Goal: Task Accomplishment & Management: Use online tool/utility

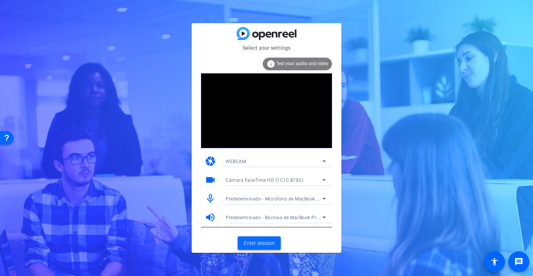
click at [258, 245] on span "Enter session" at bounding box center [259, 244] width 31 height 8
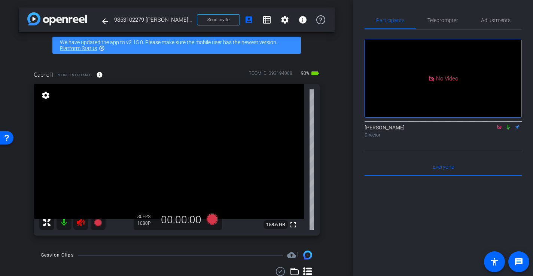
click at [82, 222] on icon at bounding box center [80, 222] width 9 height 9
click at [500, 18] on span "Adjustments" at bounding box center [496, 20] width 30 height 5
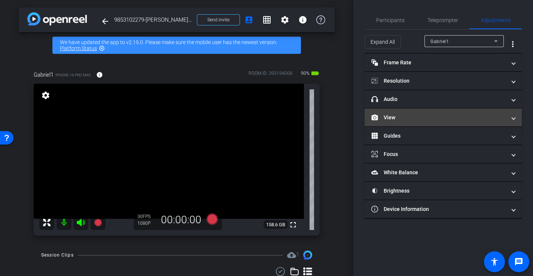
click at [388, 118] on mat-panel-title "View" at bounding box center [438, 118] width 135 height 8
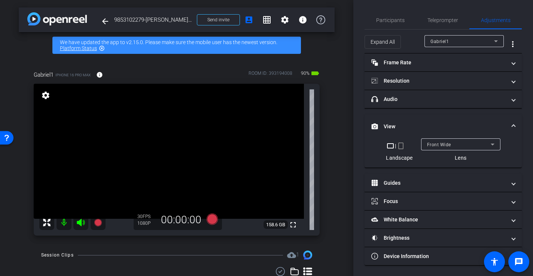
click at [400, 146] on mat-icon "crop_portrait" at bounding box center [400, 146] width 9 height 9
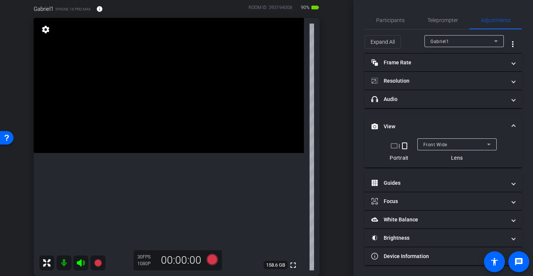
scroll to position [65, 0]
click at [391, 22] on span "Participants" at bounding box center [390, 20] width 28 height 5
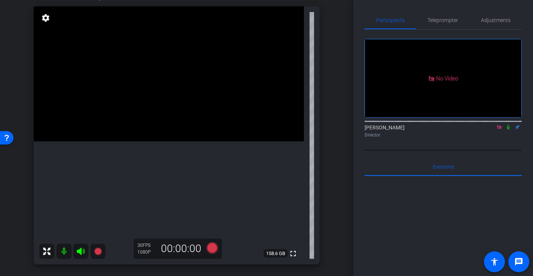
scroll to position [77, 0]
click at [494, 19] on span "Adjustments" at bounding box center [496, 20] width 30 height 5
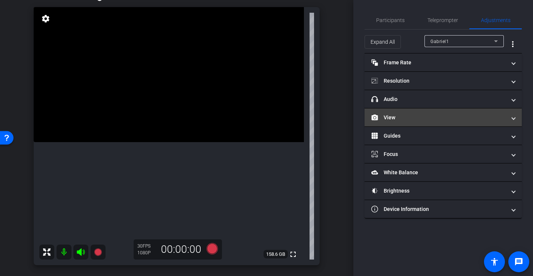
click at [393, 115] on mat-panel-title "View" at bounding box center [438, 118] width 135 height 8
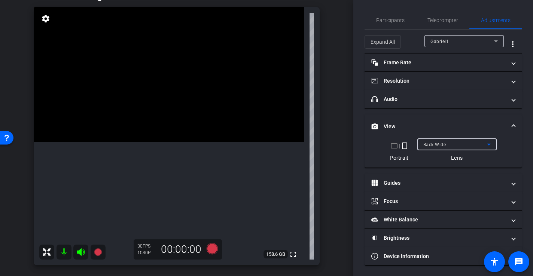
click at [442, 144] on span "Back Wide" at bounding box center [434, 144] width 23 height 5
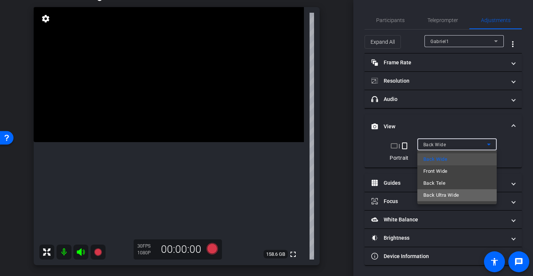
click at [442, 195] on span "Back Ultra Wide" at bounding box center [441, 195] width 36 height 9
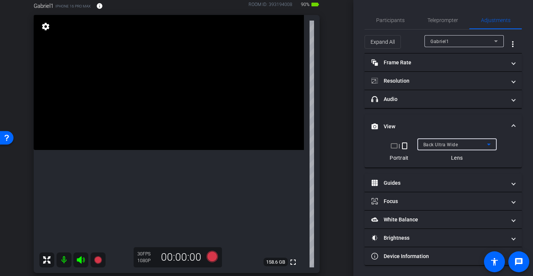
scroll to position [71, 0]
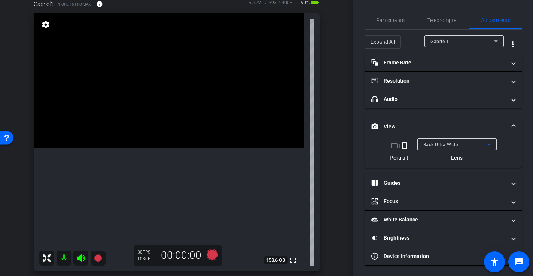
click at [195, 148] on video at bounding box center [169, 80] width 270 height 135
click at [191, 126] on video at bounding box center [169, 80] width 270 height 135
click at [203, 126] on video at bounding box center [169, 80] width 270 height 135
click at [129, 148] on video at bounding box center [169, 80] width 270 height 135
click at [393, 23] on span "Participants" at bounding box center [390, 20] width 28 height 5
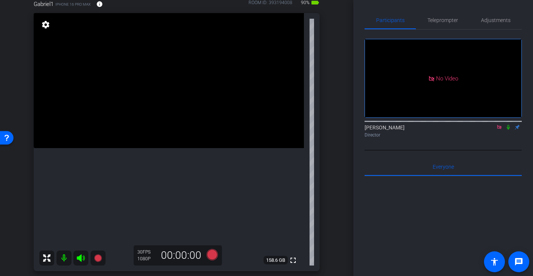
click at [159, 148] on video at bounding box center [169, 80] width 270 height 135
click at [134, 148] on video at bounding box center [169, 80] width 270 height 135
click at [212, 254] on icon at bounding box center [212, 254] width 11 height 11
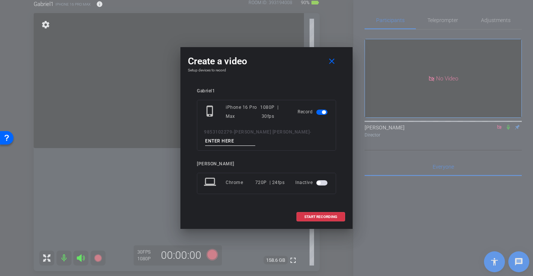
click at [225, 138] on input at bounding box center [230, 141] width 50 height 9
type input "-"
click at [305, 213] on span at bounding box center [321, 217] width 48 height 18
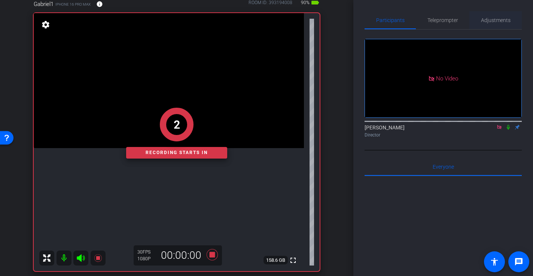
click at [492, 27] on span "Adjustments" at bounding box center [496, 20] width 30 height 18
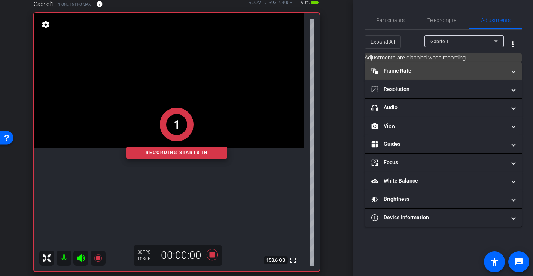
click at [394, 74] on mat-panel-title "Frame Rate Frame Rate" at bounding box center [438, 71] width 135 height 8
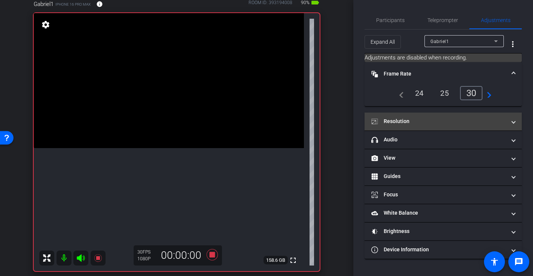
click at [396, 125] on mat-expansion-panel-header "Resolution" at bounding box center [443, 122] width 157 height 18
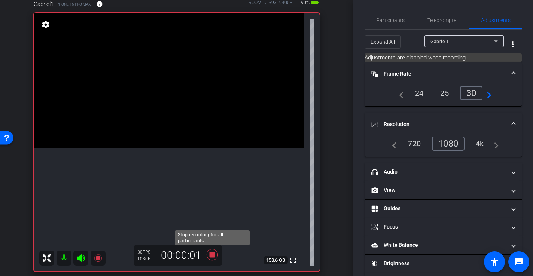
click at [212, 250] on icon at bounding box center [212, 254] width 18 height 13
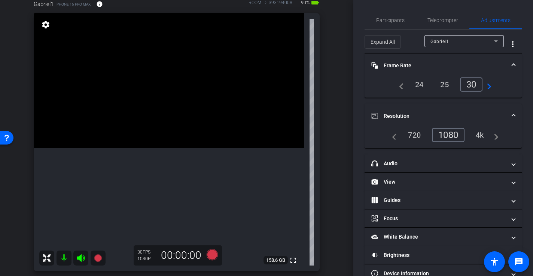
click at [477, 137] on div "4k" at bounding box center [479, 135] width 19 height 13
click at [198, 148] on video at bounding box center [169, 80] width 270 height 135
click at [213, 256] on icon at bounding box center [212, 254] width 11 height 11
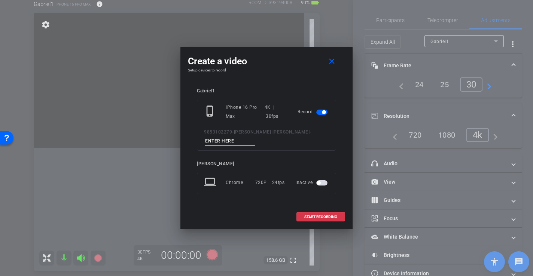
click at [241, 145] on input at bounding box center [230, 141] width 50 height 9
type input "-"
click at [317, 215] on span "START RECORDING" at bounding box center [320, 217] width 33 height 4
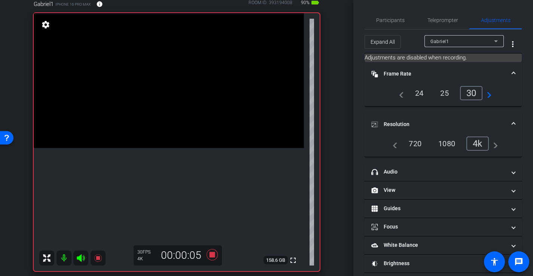
click at [188, 148] on video at bounding box center [169, 80] width 270 height 135
click at [212, 255] on icon at bounding box center [212, 254] width 11 height 11
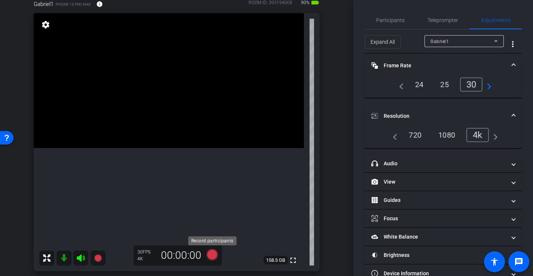
click at [214, 258] on icon at bounding box center [212, 254] width 11 height 11
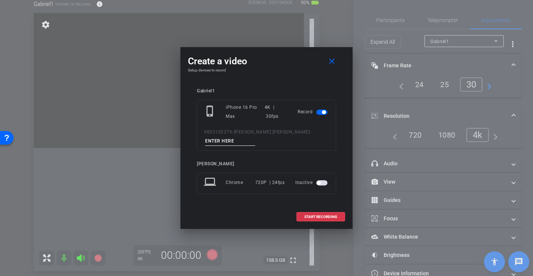
click at [217, 143] on input at bounding box center [230, 141] width 50 height 9
type input "-"
click at [334, 217] on span "START RECORDING" at bounding box center [320, 217] width 33 height 4
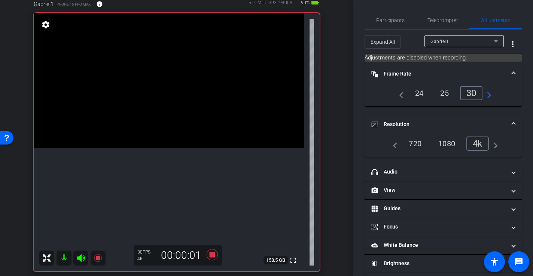
click at [191, 146] on video at bounding box center [169, 80] width 270 height 135
click at [190, 125] on video at bounding box center [169, 80] width 270 height 135
click at [122, 148] on video at bounding box center [169, 80] width 270 height 135
click at [126, 148] on video at bounding box center [169, 80] width 270 height 135
click at [214, 255] on icon at bounding box center [212, 254] width 11 height 11
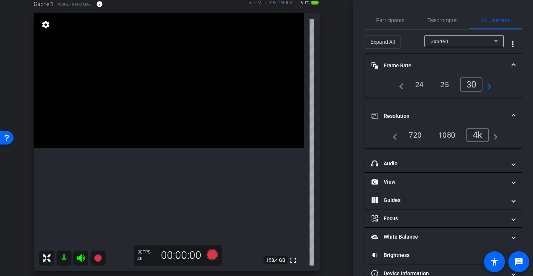
click at [125, 124] on video at bounding box center [169, 80] width 270 height 135
click at [214, 256] on icon at bounding box center [212, 254] width 11 height 11
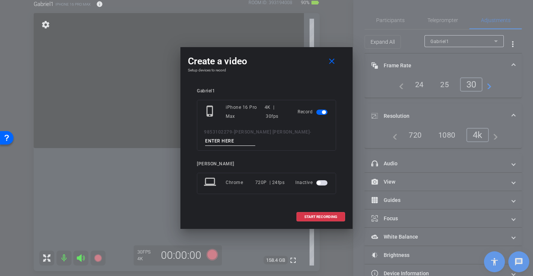
click at [232, 138] on input at bounding box center [230, 141] width 50 height 9
type input "-"
click at [335, 66] on mat-icon "close" at bounding box center [331, 61] width 9 height 9
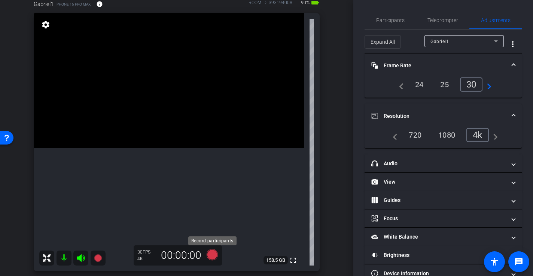
click at [212, 256] on icon at bounding box center [212, 254] width 11 height 11
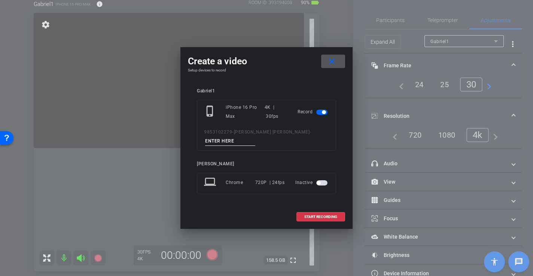
click at [238, 139] on input at bounding box center [230, 141] width 50 height 9
type input "-"
click at [326, 217] on span "START RECORDING" at bounding box center [320, 217] width 33 height 4
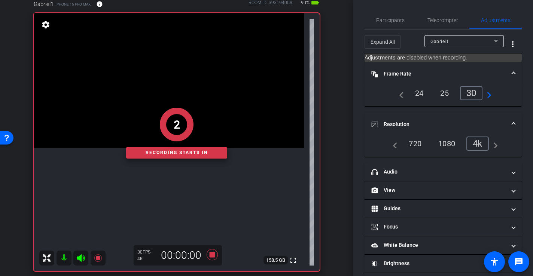
click at [123, 130] on div "2 Recording starts in" at bounding box center [177, 133] width 286 height 276
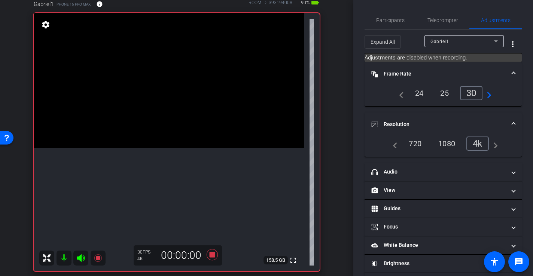
click at [127, 129] on video at bounding box center [169, 80] width 270 height 135
click at [125, 134] on div at bounding box center [126, 128] width 19 height 19
click at [127, 125] on div at bounding box center [126, 128] width 19 height 19
click at [129, 125] on video at bounding box center [169, 80] width 270 height 135
click at [213, 256] on icon at bounding box center [212, 254] width 11 height 11
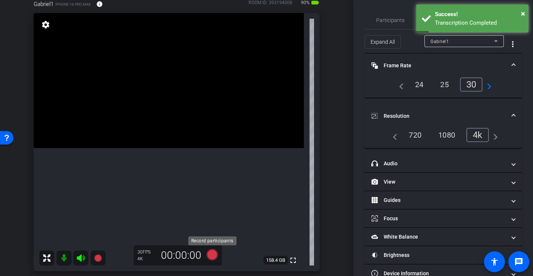
click at [214, 255] on icon at bounding box center [212, 254] width 11 height 11
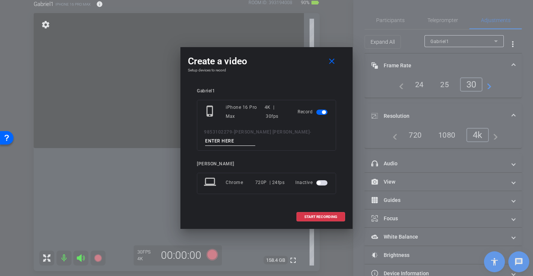
click at [220, 140] on input at bounding box center [230, 141] width 50 height 9
type input "-"
click at [314, 215] on span "START RECORDING" at bounding box center [320, 217] width 33 height 4
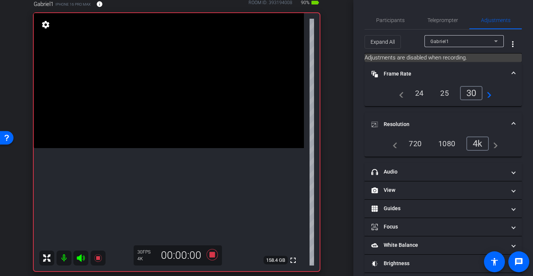
click at [126, 127] on video at bounding box center [169, 80] width 270 height 135
click at [124, 119] on div at bounding box center [126, 126] width 19 height 19
click at [128, 130] on video at bounding box center [169, 80] width 270 height 135
click at [119, 126] on div at bounding box center [127, 130] width 19 height 19
click at [212, 258] on icon at bounding box center [212, 254] width 18 height 13
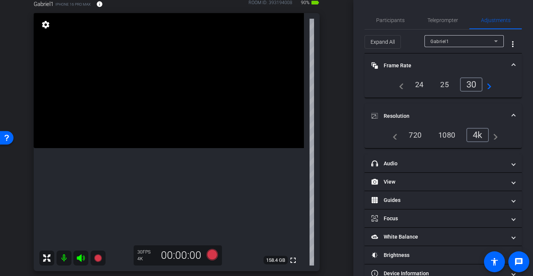
click at [128, 130] on video at bounding box center [169, 80] width 270 height 135
click at [213, 253] on icon at bounding box center [212, 254] width 11 height 11
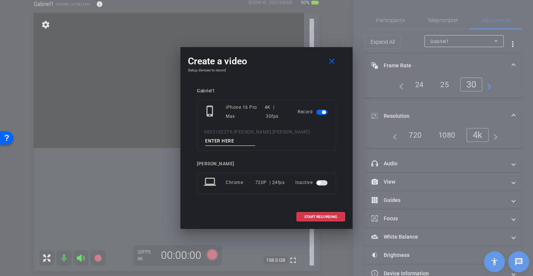
click at [209, 138] on input at bounding box center [230, 141] width 50 height 9
type input "-"
click at [328, 222] on span at bounding box center [321, 217] width 48 height 18
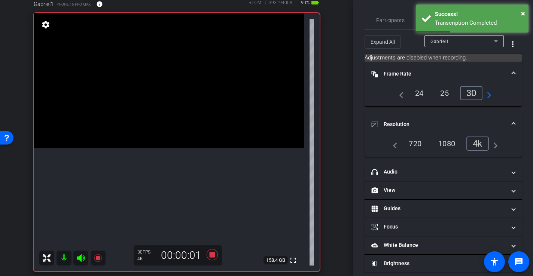
click at [119, 128] on video at bounding box center [169, 80] width 270 height 135
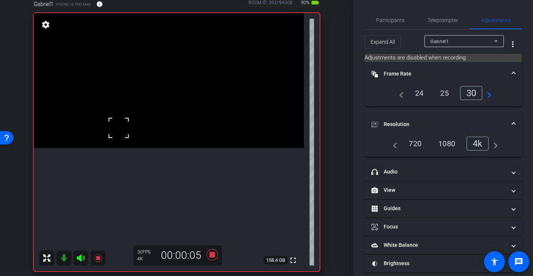
click at [109, 143] on video at bounding box center [169, 80] width 270 height 135
click at [112, 128] on video at bounding box center [169, 80] width 270 height 135
click at [119, 127] on div at bounding box center [112, 128] width 19 height 19
click at [211, 253] on icon at bounding box center [212, 254] width 11 height 11
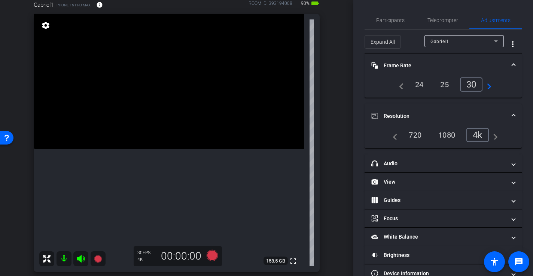
scroll to position [74, 0]
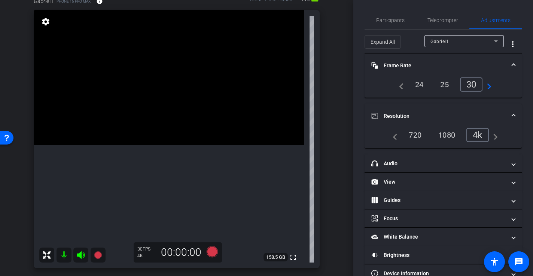
click at [154, 142] on video at bounding box center [169, 77] width 270 height 135
click at [210, 254] on icon at bounding box center [212, 251] width 11 height 11
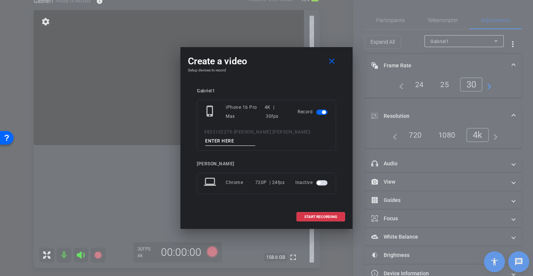
click at [220, 142] on input at bounding box center [230, 141] width 50 height 9
click at [320, 215] on span "START RECORDING" at bounding box center [320, 217] width 33 height 4
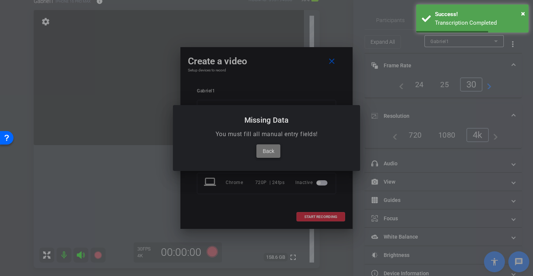
click at [270, 149] on span "Back" at bounding box center [269, 151] width 12 height 9
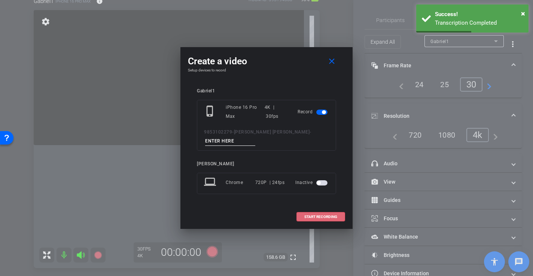
click at [220, 145] on input at bounding box center [230, 141] width 50 height 9
type input "-"
click at [316, 217] on span "START RECORDING" at bounding box center [320, 217] width 33 height 4
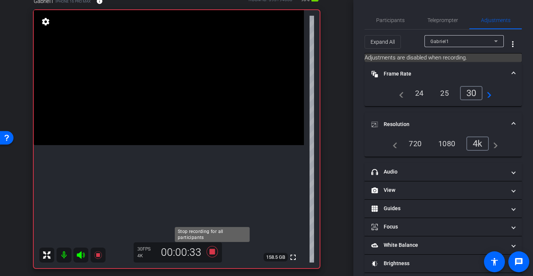
click at [210, 254] on icon at bounding box center [212, 251] width 11 height 11
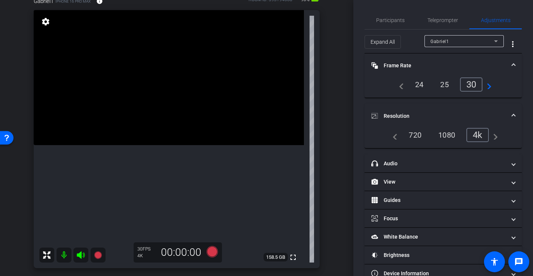
click at [144, 133] on video at bounding box center [169, 77] width 270 height 135
click at [212, 252] on icon at bounding box center [212, 251] width 11 height 11
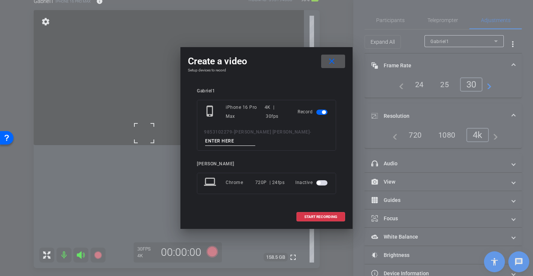
click at [217, 143] on input at bounding box center [230, 141] width 50 height 9
type input "-"
click at [310, 216] on span "START RECORDING" at bounding box center [320, 217] width 33 height 4
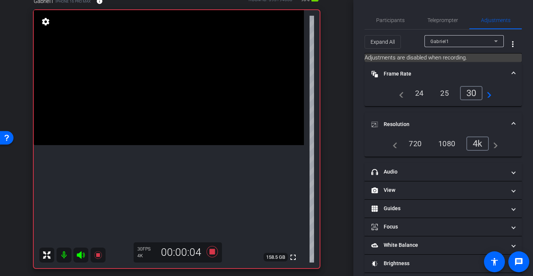
click at [149, 131] on video at bounding box center [169, 77] width 270 height 135
click at [212, 253] on icon at bounding box center [212, 251] width 11 height 11
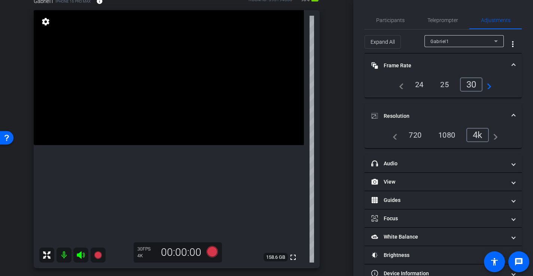
click at [171, 128] on video at bounding box center [169, 77] width 270 height 135
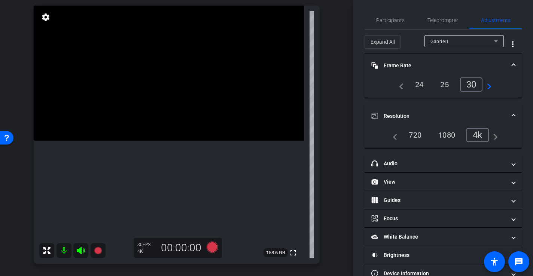
scroll to position [79, 0]
click at [171, 120] on video at bounding box center [169, 72] width 270 height 135
click at [174, 126] on div at bounding box center [170, 120] width 19 height 19
click at [212, 246] on icon at bounding box center [212, 246] width 11 height 11
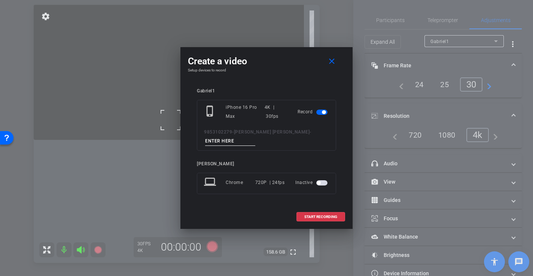
click at [231, 137] on input at bounding box center [230, 141] width 50 height 9
type input "-"
click at [321, 215] on span "START RECORDING" at bounding box center [320, 217] width 33 height 4
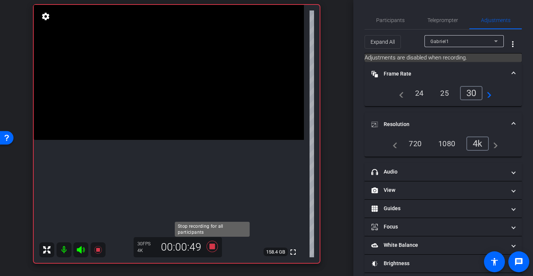
click at [210, 249] on icon at bounding box center [212, 246] width 11 height 11
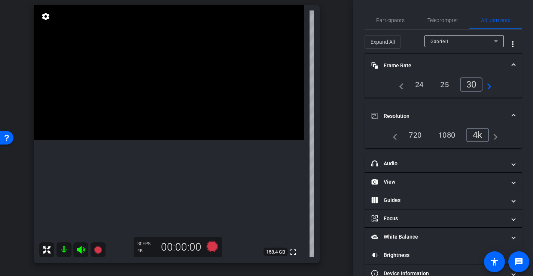
click at [174, 123] on video at bounding box center [169, 72] width 270 height 135
click at [214, 244] on icon at bounding box center [212, 246] width 11 height 11
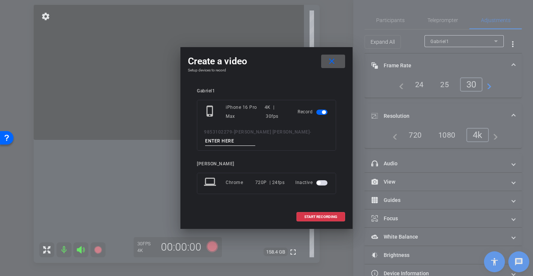
click at [216, 140] on input at bounding box center [230, 141] width 50 height 9
type input "-"
click at [308, 213] on span at bounding box center [321, 217] width 48 height 18
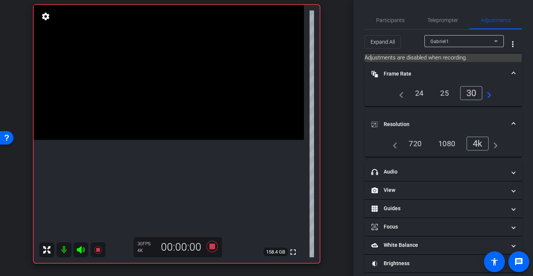
click at [177, 127] on video at bounding box center [169, 72] width 270 height 135
click at [174, 129] on video at bounding box center [169, 72] width 270 height 135
click at [208, 245] on icon at bounding box center [212, 246] width 18 height 13
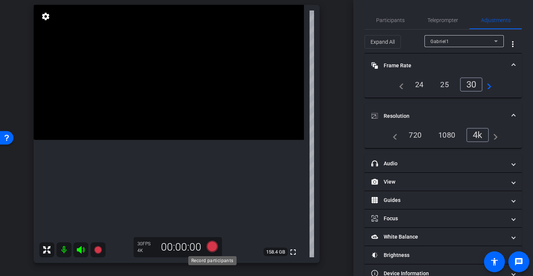
click at [215, 248] on icon at bounding box center [212, 246] width 11 height 11
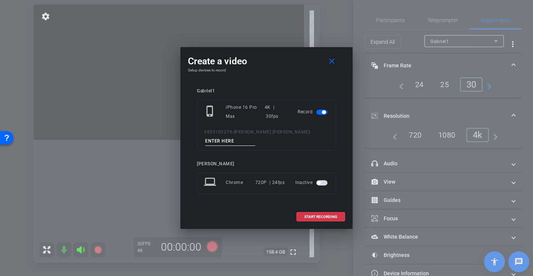
click at [217, 141] on input at bounding box center [230, 141] width 50 height 9
type input "-"
click at [317, 219] on span "START RECORDING" at bounding box center [320, 217] width 33 height 4
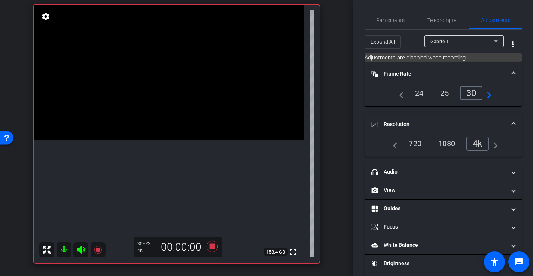
click at [172, 133] on video at bounding box center [169, 72] width 270 height 135
click at [211, 247] on icon at bounding box center [212, 246] width 11 height 11
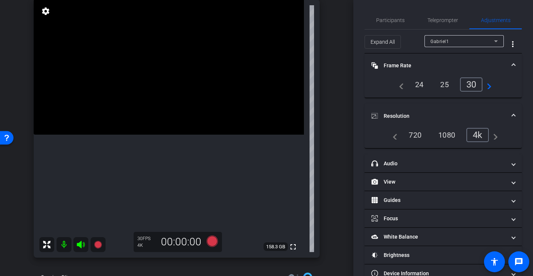
scroll to position [88, 0]
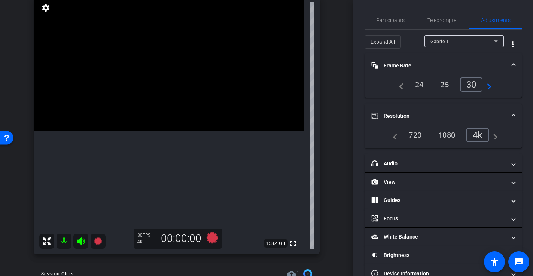
click at [178, 113] on video at bounding box center [169, 63] width 270 height 135
click at [193, 122] on video at bounding box center [169, 63] width 270 height 135
click at [193, 122] on div at bounding box center [192, 122] width 19 height 19
click at [213, 240] on icon at bounding box center [212, 237] width 11 height 11
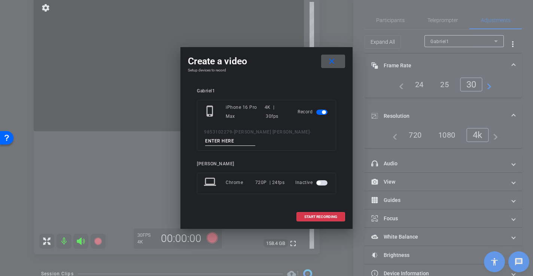
click at [223, 136] on div "9853102279-[PERSON_NAME] [PERSON_NAME] -" at bounding box center [266, 137] width 125 height 18
click at [223, 141] on input at bounding box center [230, 141] width 50 height 9
type input "-"
click at [311, 219] on span "START RECORDING" at bounding box center [320, 217] width 33 height 4
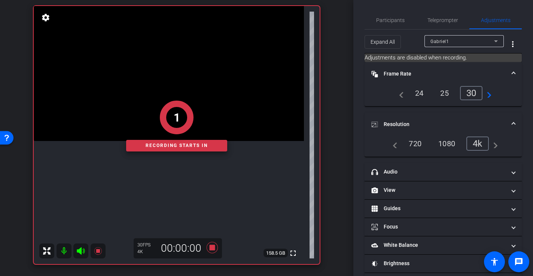
scroll to position [80, 0]
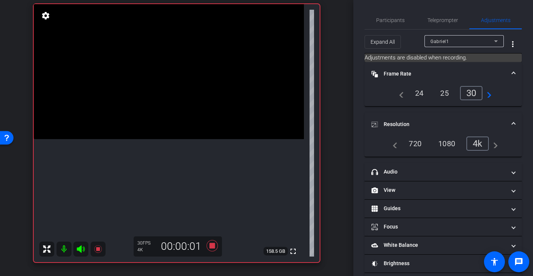
click at [194, 136] on video at bounding box center [169, 71] width 270 height 135
click at [214, 245] on icon at bounding box center [212, 245] width 11 height 11
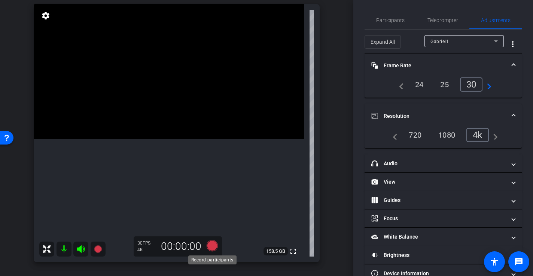
click at [211, 244] on icon at bounding box center [212, 245] width 11 height 11
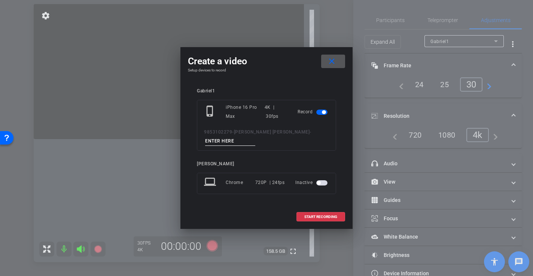
click at [219, 141] on input at bounding box center [230, 141] width 50 height 9
type input "-"
click at [325, 217] on span "START RECORDING" at bounding box center [320, 217] width 33 height 4
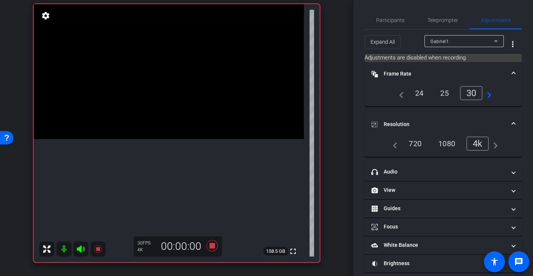
click at [206, 122] on video at bounding box center [169, 71] width 270 height 135
click at [207, 129] on video at bounding box center [169, 71] width 270 height 135
click at [207, 119] on video at bounding box center [169, 71] width 270 height 135
click at [207, 127] on video at bounding box center [169, 71] width 270 height 135
click at [210, 246] on icon at bounding box center [212, 245] width 11 height 11
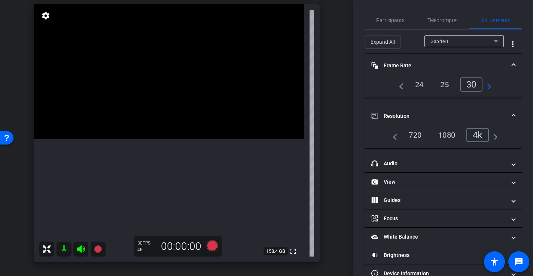
click at [201, 134] on video at bounding box center [169, 71] width 270 height 135
click at [207, 139] on video at bounding box center [169, 71] width 270 height 135
click at [204, 139] on video at bounding box center [169, 71] width 270 height 135
click at [210, 242] on icon at bounding box center [212, 245] width 11 height 11
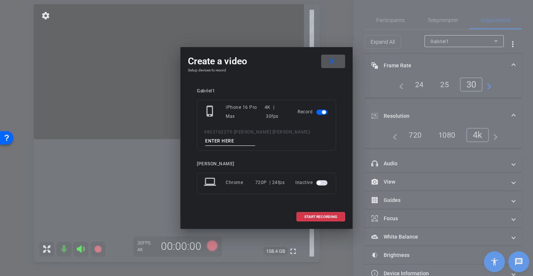
click at [231, 142] on input at bounding box center [230, 141] width 50 height 9
type input "-"
click at [312, 218] on span "START RECORDING" at bounding box center [320, 217] width 33 height 4
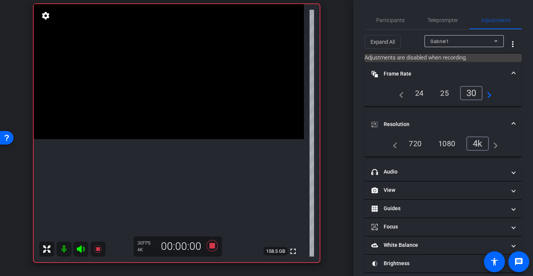
click at [208, 127] on video at bounding box center [169, 71] width 270 height 135
click at [212, 247] on icon at bounding box center [212, 245] width 11 height 11
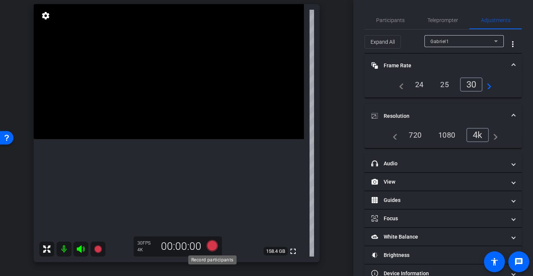
click at [214, 246] on icon at bounding box center [212, 245] width 11 height 11
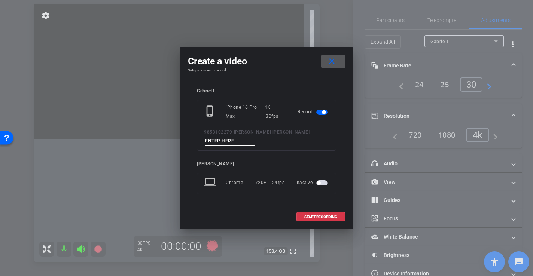
click at [234, 142] on input at bounding box center [230, 141] width 50 height 9
type input "-"
click at [308, 217] on span "START RECORDING" at bounding box center [320, 217] width 33 height 4
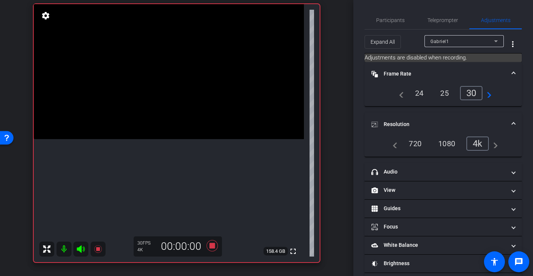
click at [206, 127] on video at bounding box center [169, 71] width 270 height 135
click at [204, 139] on video at bounding box center [169, 71] width 270 height 135
click at [210, 248] on icon at bounding box center [212, 245] width 11 height 11
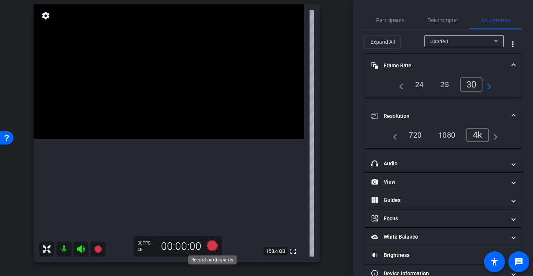
click at [213, 247] on icon at bounding box center [212, 245] width 11 height 11
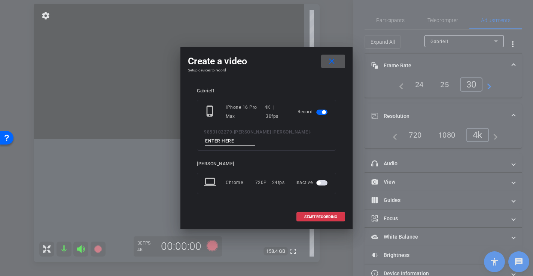
click at [234, 141] on input at bounding box center [230, 141] width 50 height 9
type input "-"
click at [328, 219] on span "START RECORDING" at bounding box center [320, 217] width 33 height 4
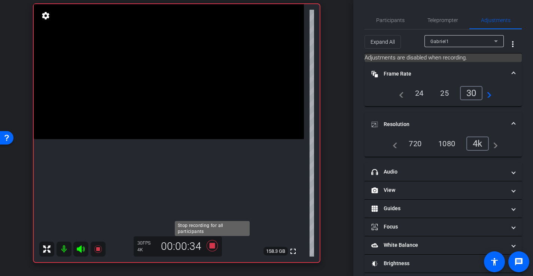
click at [212, 243] on icon at bounding box center [212, 245] width 11 height 11
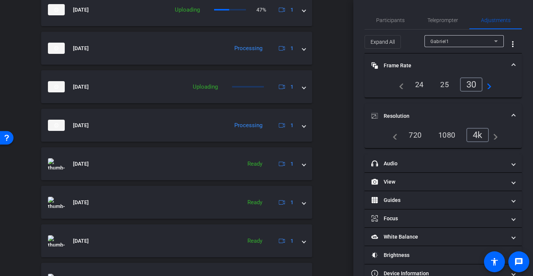
scroll to position [519, 0]
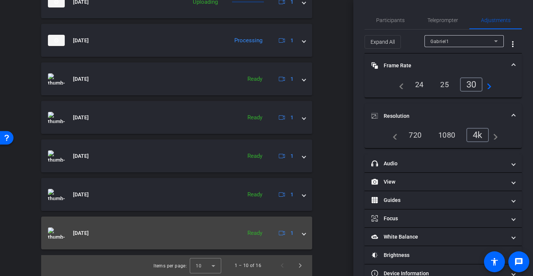
click at [303, 234] on span at bounding box center [303, 233] width 3 height 8
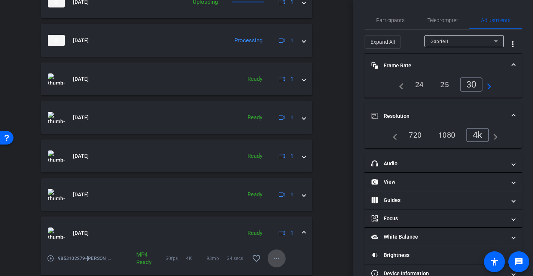
click at [278, 258] on mat-icon "more_horiz" at bounding box center [276, 258] width 9 height 9
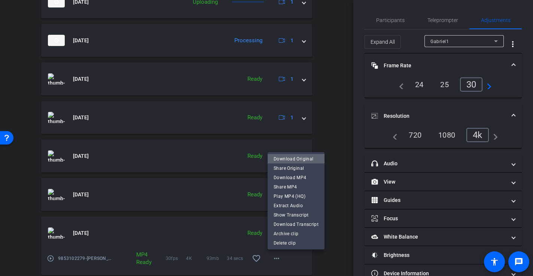
click at [306, 159] on span "Download Original" at bounding box center [296, 159] width 45 height 9
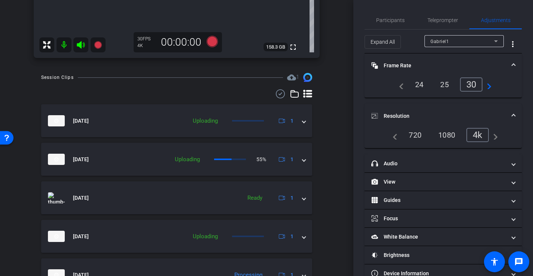
scroll to position [367, 0]
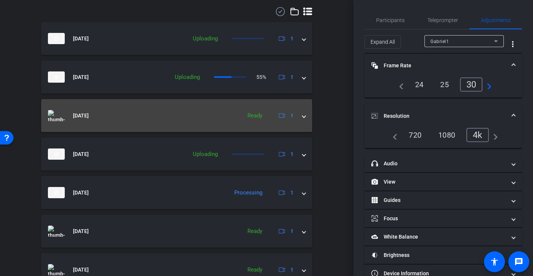
click at [306, 118] on mat-expansion-panel-header "[DATE] Ready 1" at bounding box center [176, 115] width 271 height 33
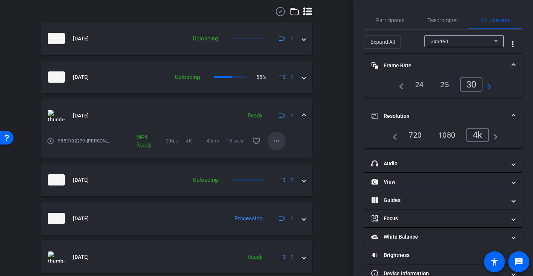
click at [279, 143] on mat-icon "more_horiz" at bounding box center [276, 141] width 9 height 9
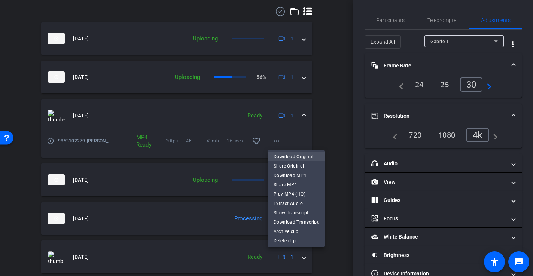
click at [287, 156] on span "Download Original" at bounding box center [296, 156] width 45 height 9
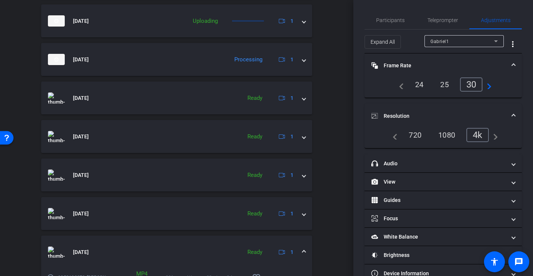
scroll to position [571, 0]
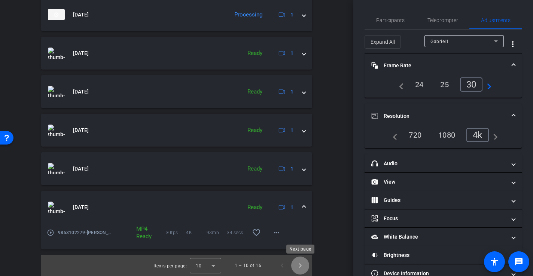
click at [300, 264] on span "Next page" at bounding box center [300, 266] width 18 height 18
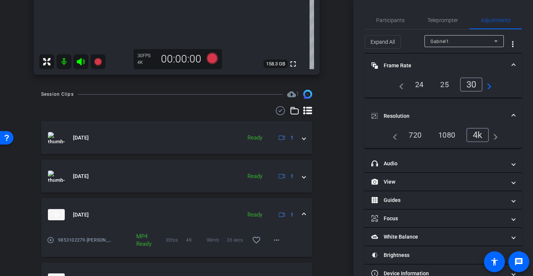
scroll to position [234, 0]
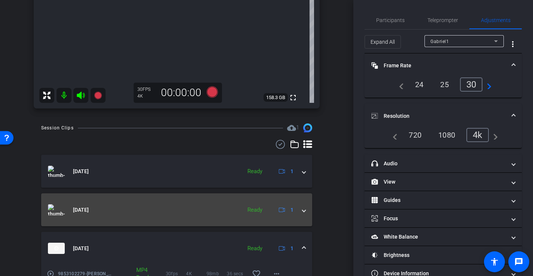
click at [308, 210] on mat-expansion-panel-header "[DATE] Ready 1" at bounding box center [176, 210] width 271 height 33
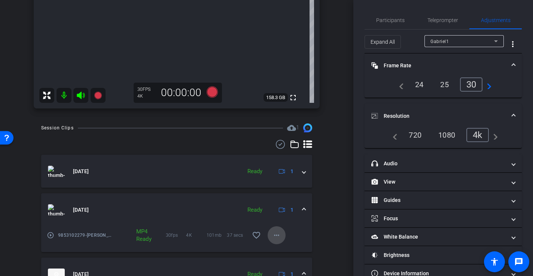
click at [279, 234] on mat-icon "more_horiz" at bounding box center [276, 235] width 9 height 9
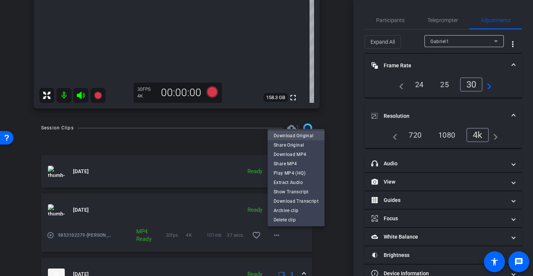
click at [299, 136] on span "Download Original" at bounding box center [296, 135] width 45 height 9
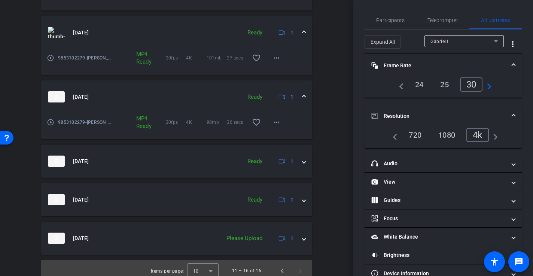
scroll to position [416, 0]
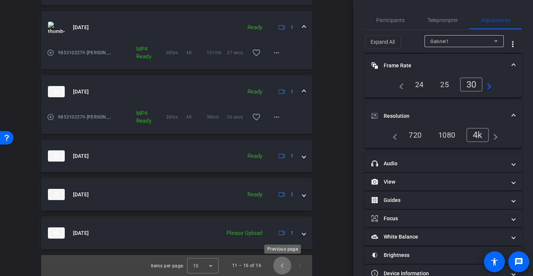
click at [283, 265] on span "Previous page" at bounding box center [282, 266] width 18 height 18
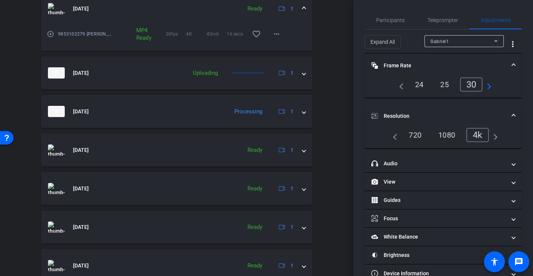
scroll to position [499, 0]
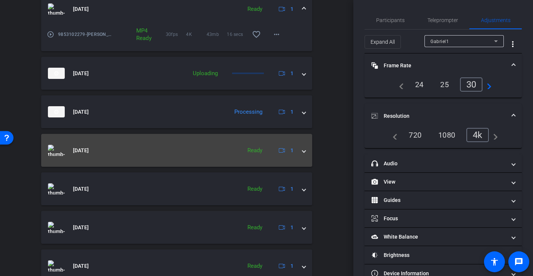
click at [305, 150] on span at bounding box center [303, 151] width 3 height 8
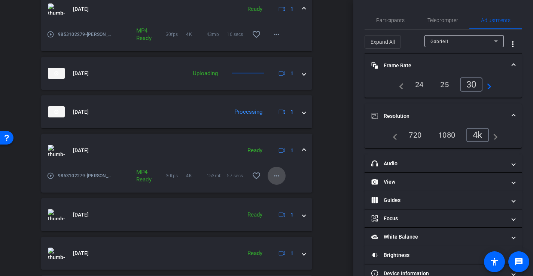
click at [279, 176] on mat-icon "more_horiz" at bounding box center [276, 175] width 9 height 9
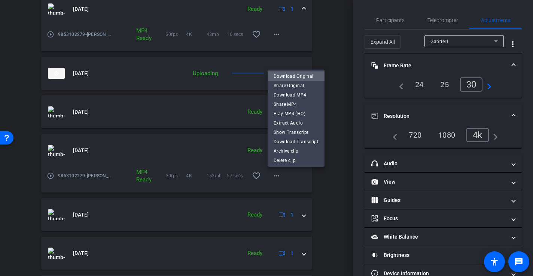
click at [307, 75] on span "Download Original" at bounding box center [296, 76] width 45 height 9
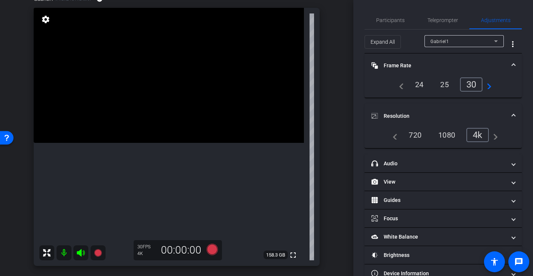
scroll to position [79, 0]
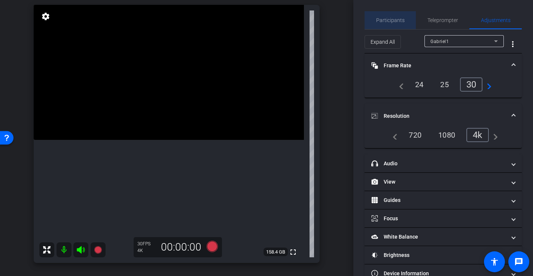
click at [393, 19] on span "Participants" at bounding box center [390, 20] width 28 height 5
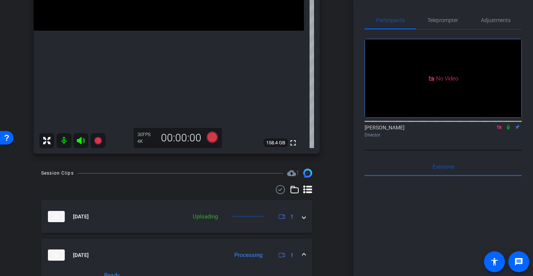
scroll to position [68, 0]
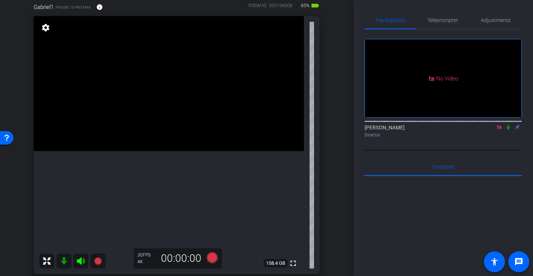
click at [509, 125] on icon at bounding box center [508, 127] width 3 height 5
click at [509, 125] on icon at bounding box center [509, 127] width 4 height 5
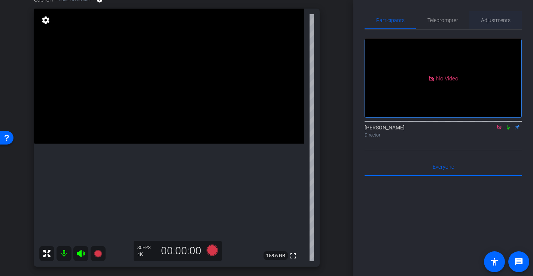
click at [488, 20] on span "Adjustments" at bounding box center [496, 20] width 30 height 5
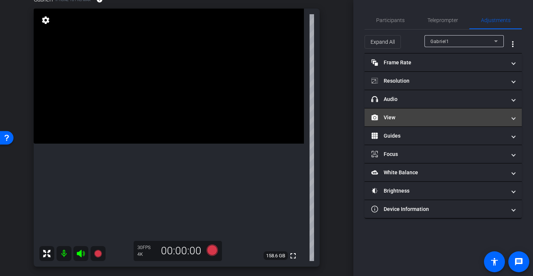
click at [393, 112] on mat-expansion-panel-header "View" at bounding box center [443, 118] width 157 height 18
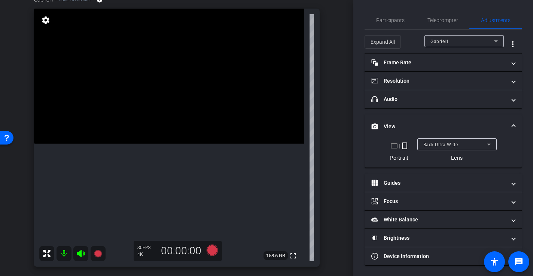
click at [443, 143] on span "Back Ultra Wide" at bounding box center [440, 144] width 35 height 5
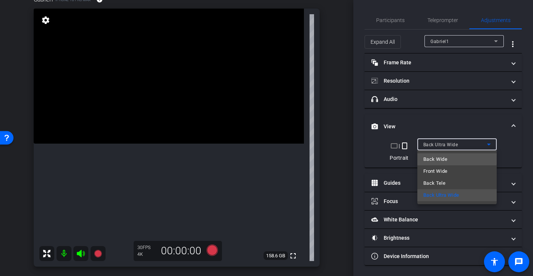
click at [439, 158] on span "Back Wide" at bounding box center [435, 159] width 24 height 9
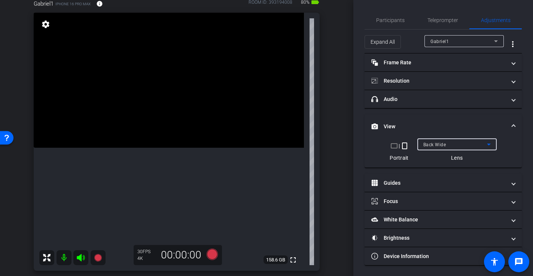
scroll to position [76, 0]
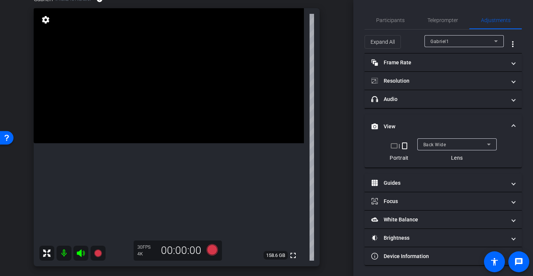
click at [129, 128] on video at bounding box center [169, 75] width 270 height 135
click at [215, 249] on icon at bounding box center [212, 249] width 11 height 11
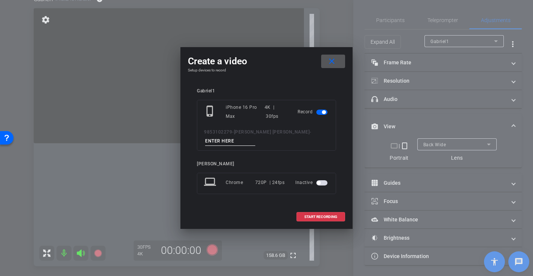
click at [218, 138] on input at bounding box center [230, 141] width 50 height 9
type input "-"
click at [314, 215] on span "START RECORDING" at bounding box center [320, 217] width 33 height 4
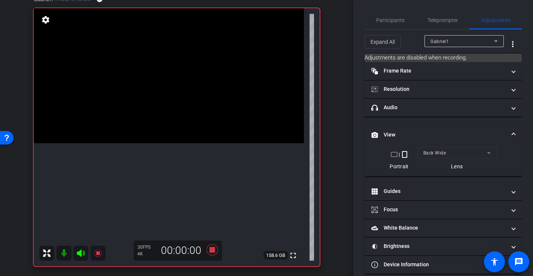
click at [169, 129] on video at bounding box center [169, 75] width 270 height 135
click at [166, 135] on video at bounding box center [169, 75] width 270 height 135
click at [212, 252] on icon at bounding box center [212, 249] width 11 height 11
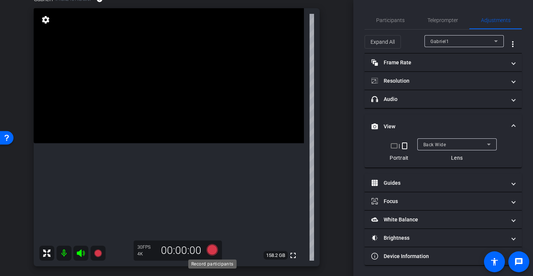
click at [213, 251] on icon at bounding box center [212, 249] width 11 height 11
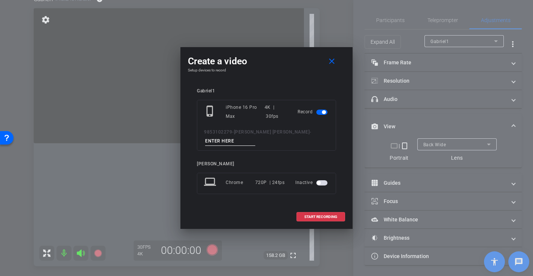
click at [217, 138] on input at bounding box center [230, 141] width 50 height 9
type input "-"
click at [330, 218] on span "START RECORDING" at bounding box center [320, 217] width 33 height 4
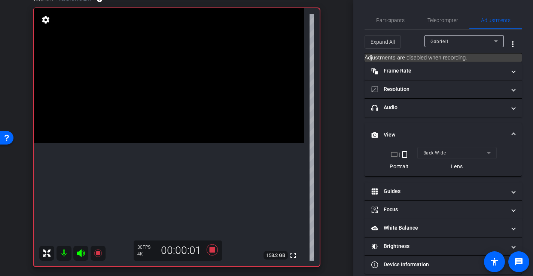
click at [171, 142] on video at bounding box center [169, 75] width 270 height 135
click at [143, 137] on video at bounding box center [169, 75] width 270 height 135
click at [213, 252] on icon at bounding box center [212, 249] width 11 height 11
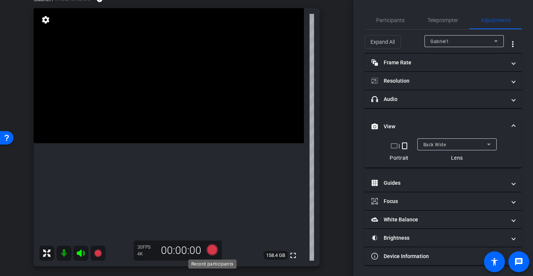
click at [210, 247] on icon at bounding box center [212, 249] width 11 height 11
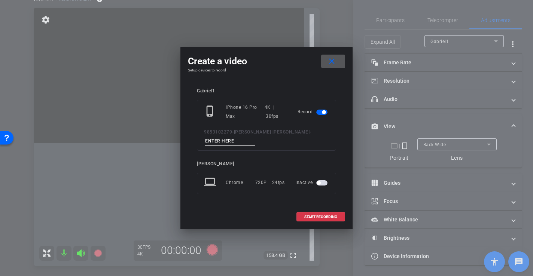
click at [231, 142] on input at bounding box center [230, 141] width 50 height 9
type input "-"
click at [328, 221] on span at bounding box center [321, 217] width 48 height 18
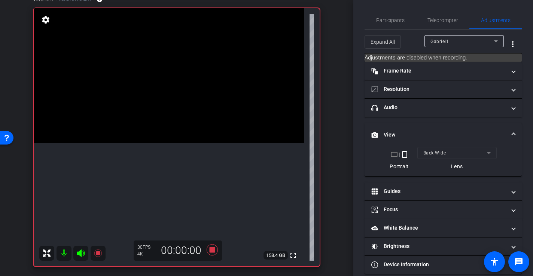
click at [145, 136] on video at bounding box center [169, 75] width 270 height 135
click at [214, 251] on icon at bounding box center [212, 249] width 11 height 11
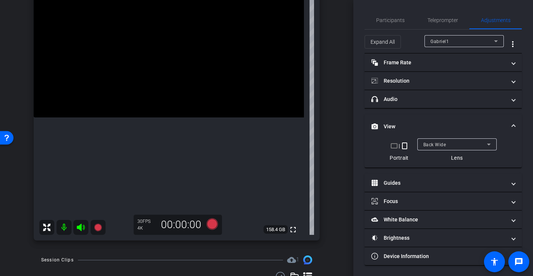
scroll to position [92, 0]
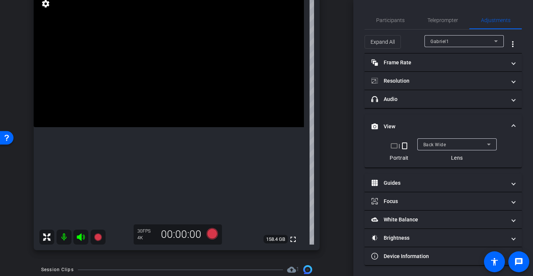
click at [130, 121] on video at bounding box center [169, 59] width 270 height 135
click at [213, 232] on icon at bounding box center [212, 233] width 11 height 11
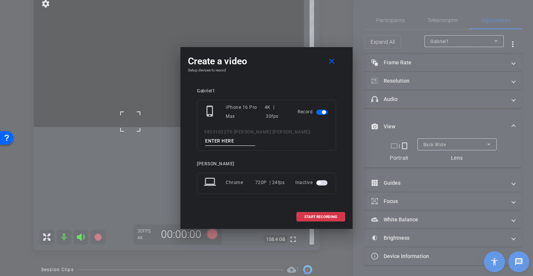
click at [223, 137] on input at bounding box center [230, 141] width 50 height 9
type input "-"
click at [335, 213] on span at bounding box center [321, 217] width 48 height 18
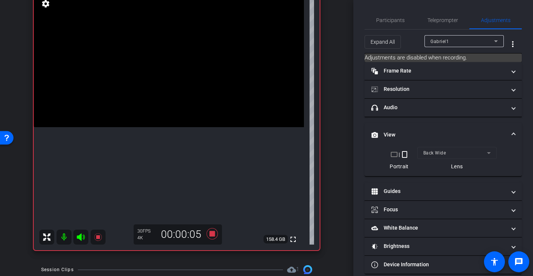
click at [140, 115] on video at bounding box center [169, 59] width 270 height 135
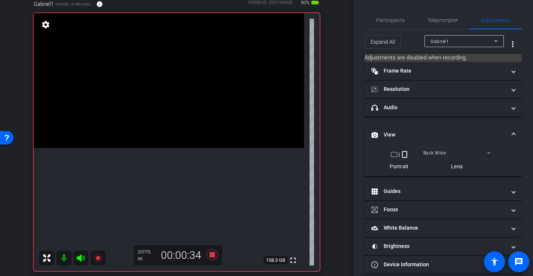
scroll to position [71, 0]
click at [213, 256] on icon at bounding box center [212, 254] width 11 height 11
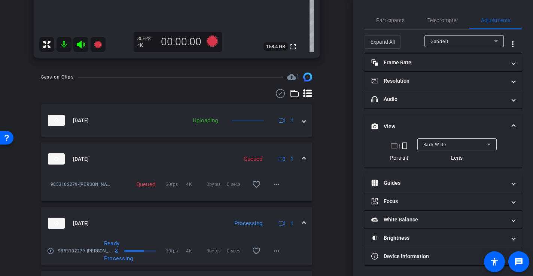
scroll to position [280, 0]
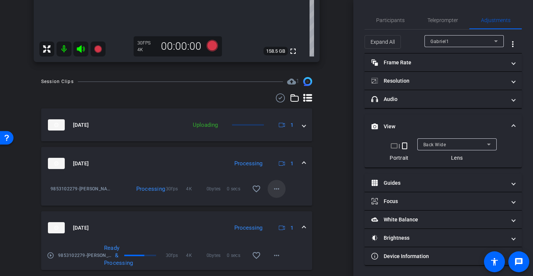
click at [278, 192] on mat-icon "more_horiz" at bounding box center [276, 189] width 9 height 9
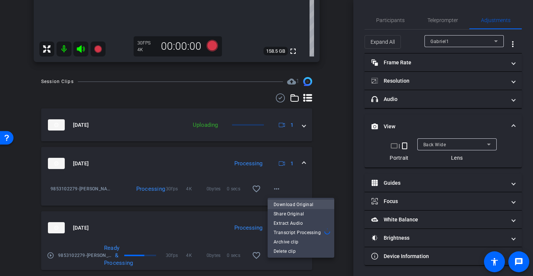
click at [301, 205] on span "Download Original" at bounding box center [301, 204] width 55 height 9
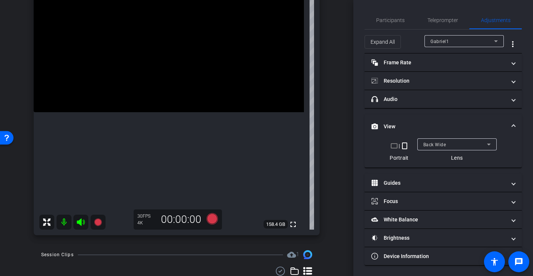
scroll to position [94, 0]
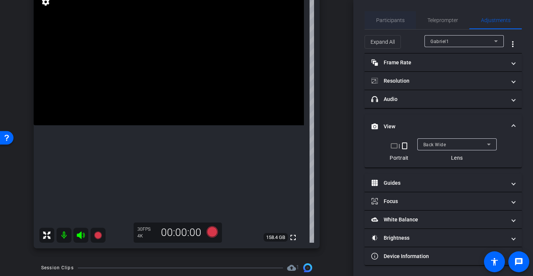
click at [392, 16] on span "Participants" at bounding box center [390, 20] width 28 height 18
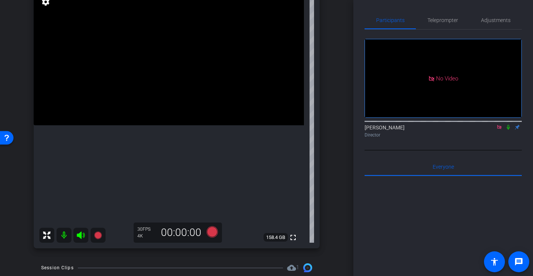
click at [510, 125] on icon at bounding box center [508, 127] width 6 height 5
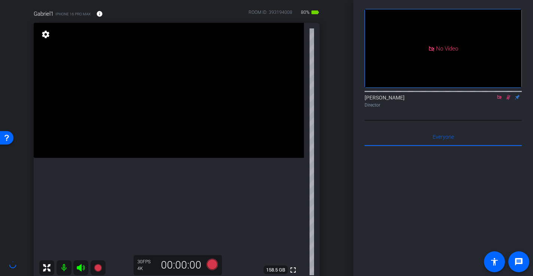
scroll to position [5, 0]
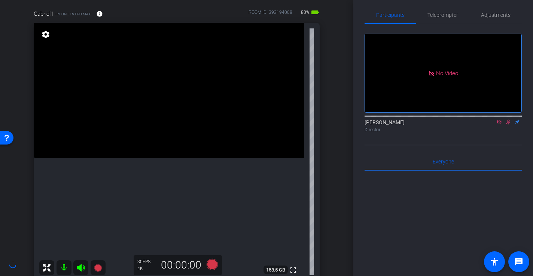
click at [507, 119] on icon at bounding box center [508, 121] width 6 height 5
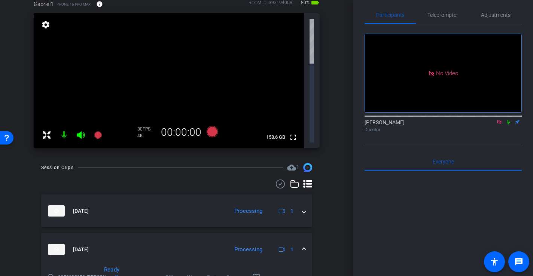
scroll to position [0, 0]
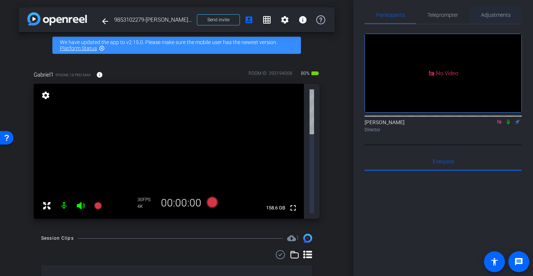
click at [505, 11] on span "Adjustments" at bounding box center [496, 15] width 30 height 18
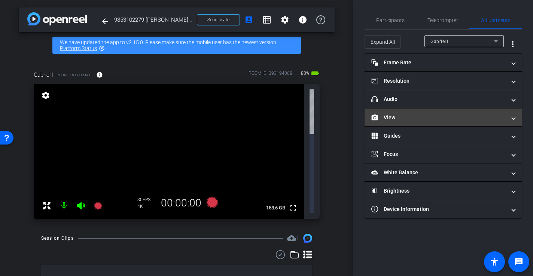
click at [404, 118] on mat-panel-title "View" at bounding box center [438, 118] width 135 height 8
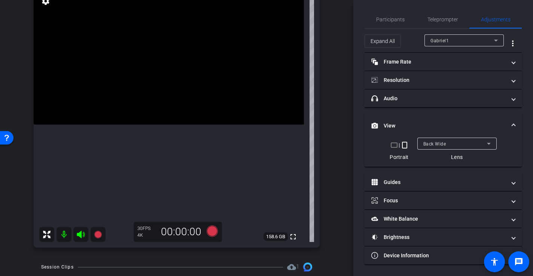
scroll to position [93, 0]
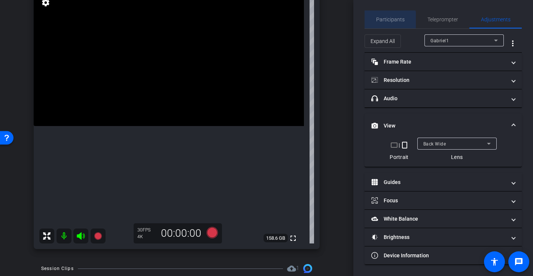
click at [389, 21] on span "Participants" at bounding box center [390, 19] width 28 height 5
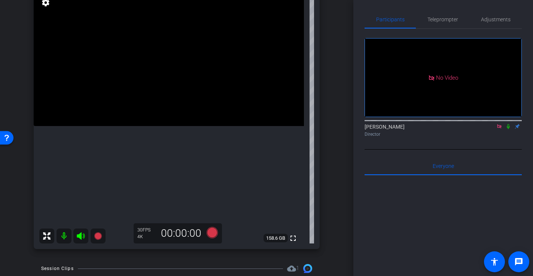
click at [511, 124] on icon at bounding box center [508, 126] width 6 height 5
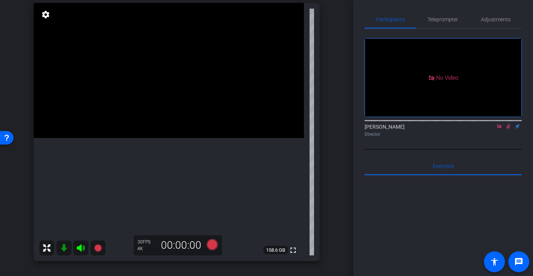
scroll to position [80, 0]
click at [509, 124] on icon at bounding box center [508, 126] width 6 height 5
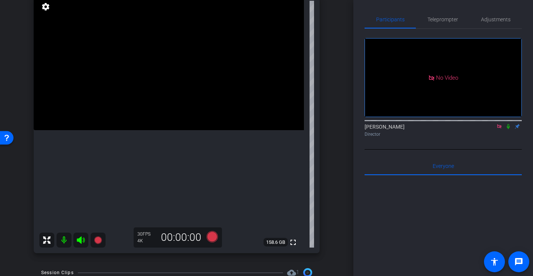
scroll to position [84, 0]
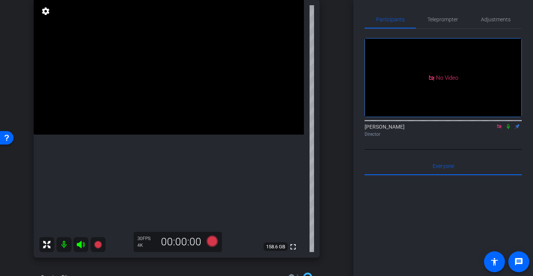
click at [508, 124] on icon at bounding box center [508, 126] width 3 height 5
click at [509, 124] on icon at bounding box center [509, 126] width 4 height 5
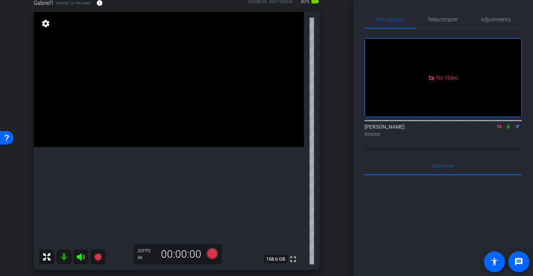
scroll to position [73, 0]
click at [171, 132] on video at bounding box center [169, 78] width 270 height 135
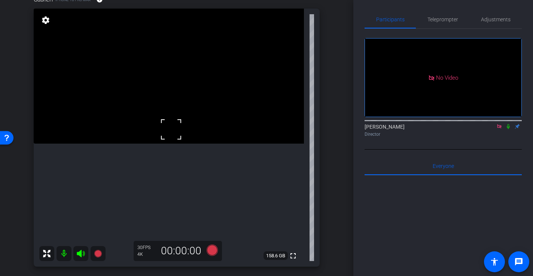
scroll to position [76, 0]
click at [217, 249] on icon at bounding box center [212, 249] width 11 height 11
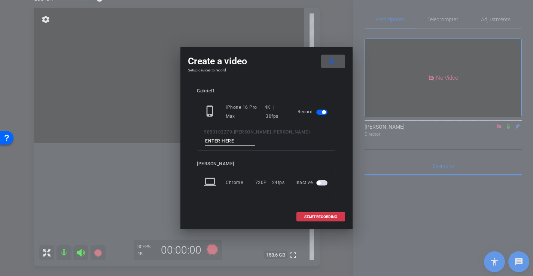
click at [235, 142] on input at bounding box center [230, 141] width 50 height 9
type input "-"
click at [317, 221] on span at bounding box center [321, 217] width 48 height 18
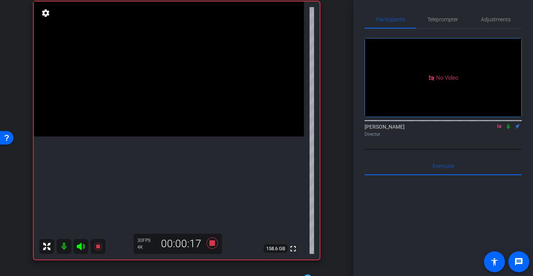
scroll to position [80, 0]
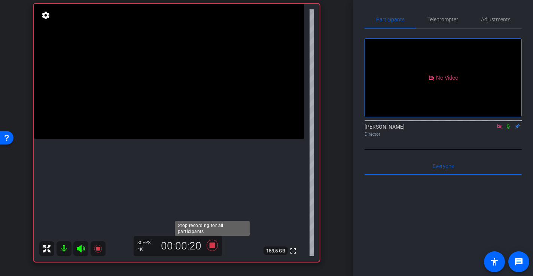
click at [216, 246] on icon at bounding box center [212, 245] width 18 height 13
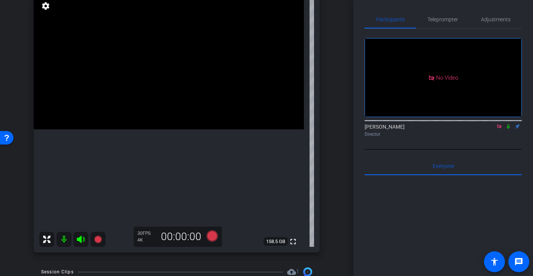
scroll to position [87, 0]
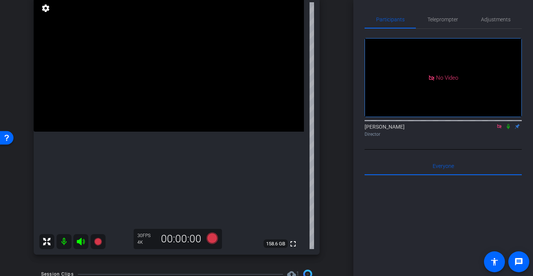
click at [140, 129] on video at bounding box center [169, 64] width 270 height 135
click at [212, 243] on icon at bounding box center [212, 238] width 11 height 11
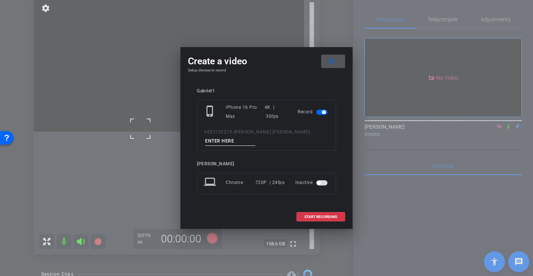
click at [221, 146] on input at bounding box center [230, 141] width 50 height 9
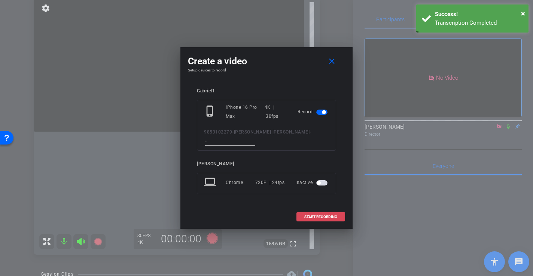
type input "-"
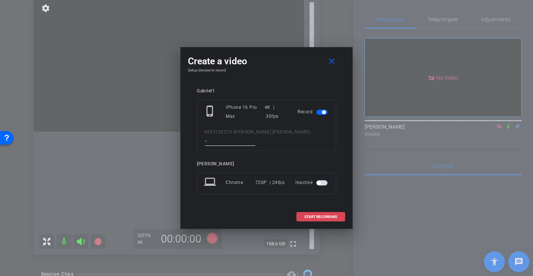
click at [317, 219] on span at bounding box center [321, 217] width 48 height 18
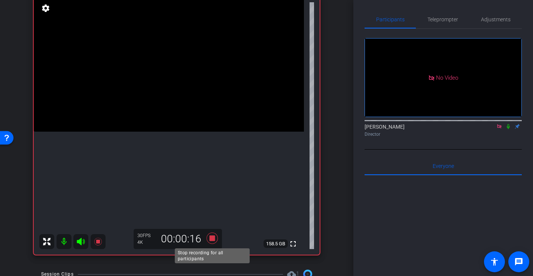
click at [213, 241] on icon at bounding box center [212, 238] width 11 height 11
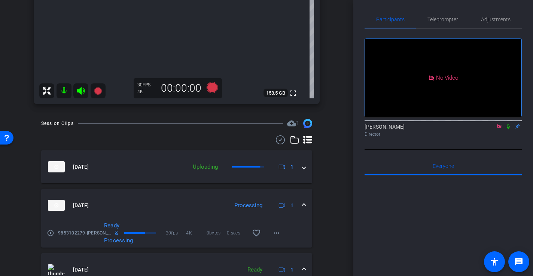
scroll to position [226, 0]
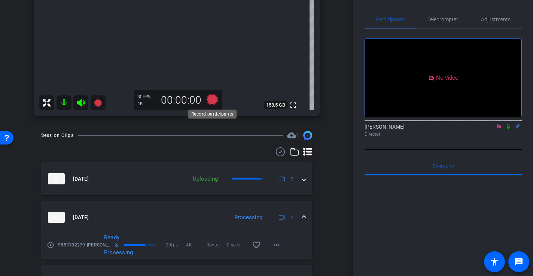
click at [216, 101] on icon at bounding box center [212, 99] width 11 height 11
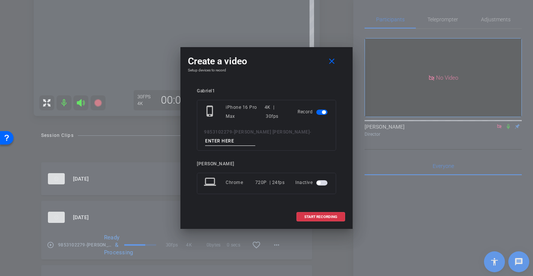
click at [228, 144] on input at bounding box center [230, 141] width 50 height 9
type input "-"
click at [323, 218] on span "START RECORDING" at bounding box center [320, 217] width 33 height 4
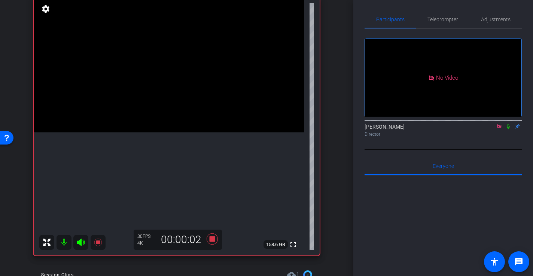
scroll to position [87, 0]
click at [215, 238] on icon at bounding box center [212, 238] width 11 height 11
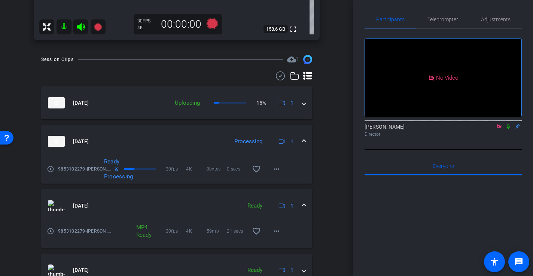
scroll to position [297, 0]
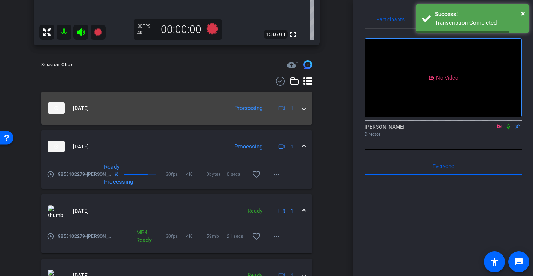
click at [306, 110] on mat-expansion-panel-header "[DATE] Processing 1" at bounding box center [176, 108] width 271 height 33
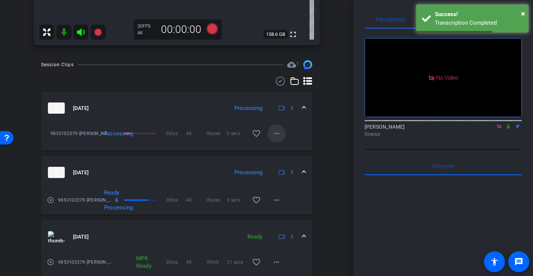
click at [279, 137] on mat-icon "more_horiz" at bounding box center [276, 133] width 9 height 9
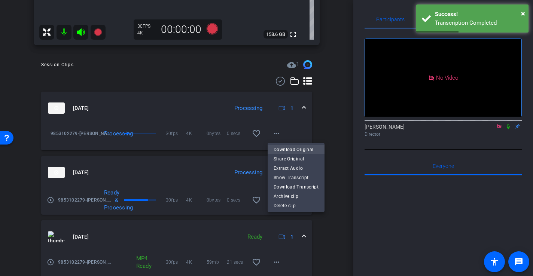
click at [290, 150] on span "Download Original" at bounding box center [296, 149] width 45 height 9
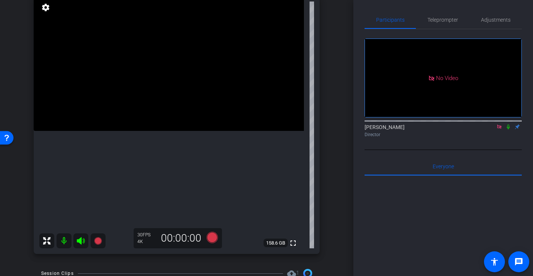
scroll to position [87, 0]
click at [210, 240] on icon at bounding box center [212, 238] width 11 height 11
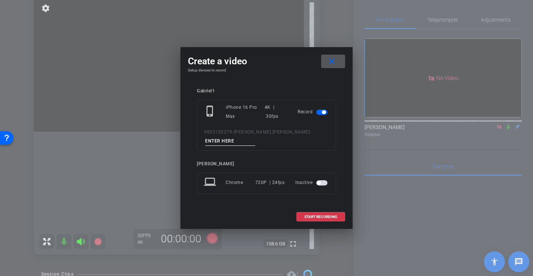
click at [219, 139] on input at bounding box center [230, 141] width 50 height 9
type input "."
type input "-"
click at [326, 215] on span "START RECORDING" at bounding box center [320, 217] width 33 height 4
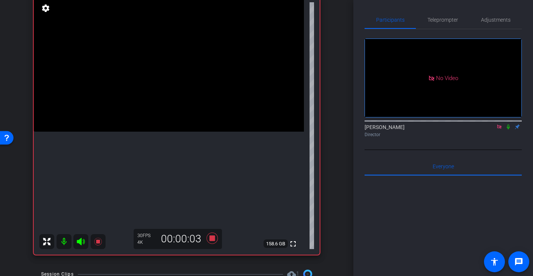
click at [129, 125] on video at bounding box center [169, 64] width 270 height 135
click at [213, 238] on icon at bounding box center [212, 238] width 11 height 11
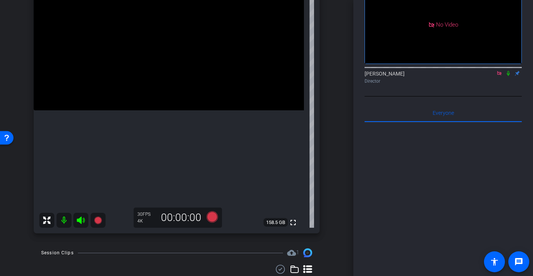
scroll to position [93, 0]
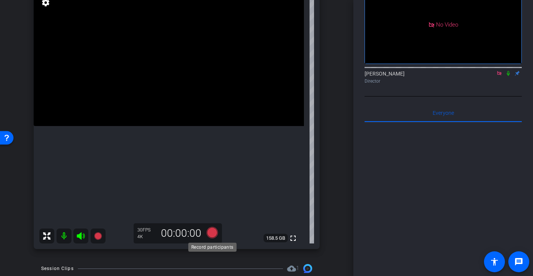
click at [210, 236] on icon at bounding box center [212, 232] width 11 height 11
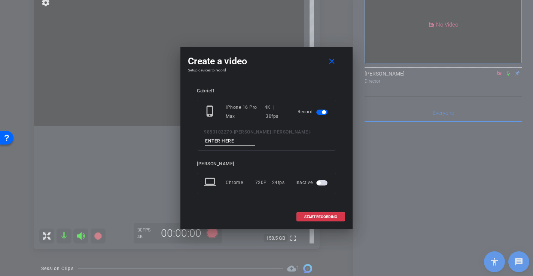
click at [225, 140] on input at bounding box center [230, 141] width 50 height 9
type input "-"
click at [347, 217] on div "Create a video close Setup devices to record Gabriel1 phone_iphone iPhone 16 Pr…" at bounding box center [266, 138] width 172 height 182
click at [342, 217] on span at bounding box center [321, 217] width 48 height 18
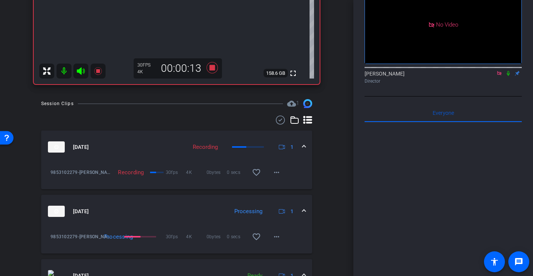
scroll to position [267, 0]
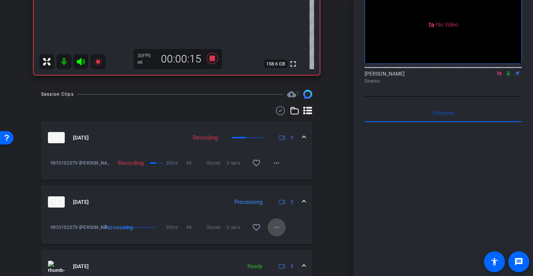
click at [281, 229] on mat-icon "more_horiz" at bounding box center [276, 227] width 9 height 9
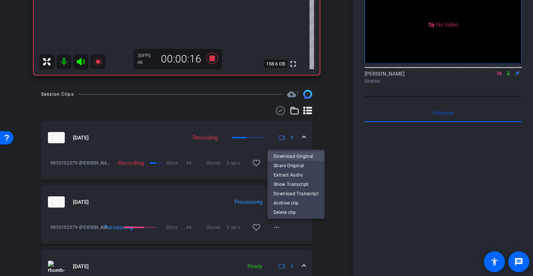
click at [291, 155] on span "Download Original" at bounding box center [296, 156] width 45 height 9
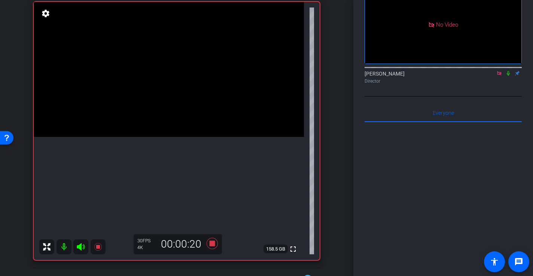
scroll to position [81, 0]
click at [210, 244] on icon at bounding box center [212, 244] width 11 height 11
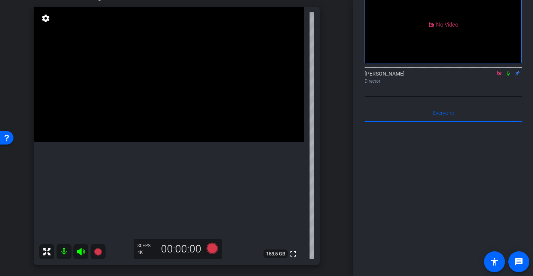
scroll to position [71, 0]
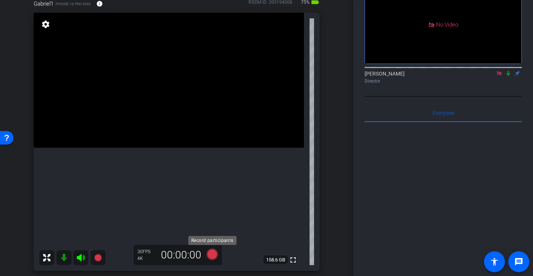
click at [211, 255] on icon at bounding box center [212, 254] width 11 height 11
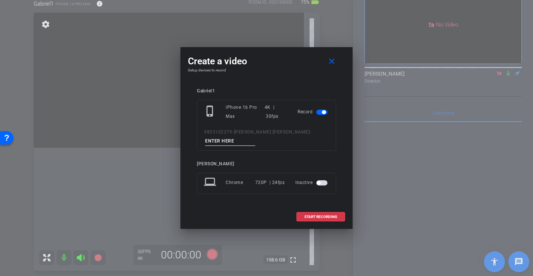
click at [229, 139] on input at bounding box center [230, 141] width 50 height 9
type input "-"
click at [311, 212] on span at bounding box center [321, 217] width 48 height 18
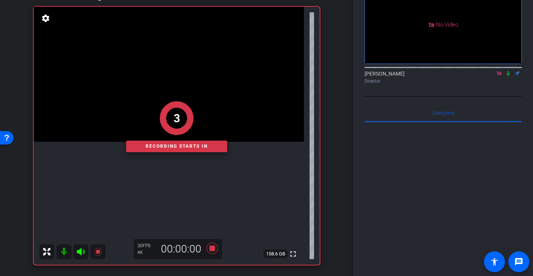
scroll to position [78, 0]
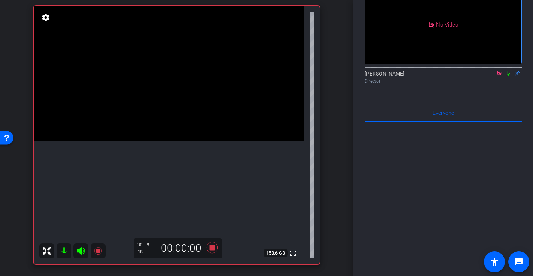
click at [143, 137] on video at bounding box center [169, 73] width 270 height 135
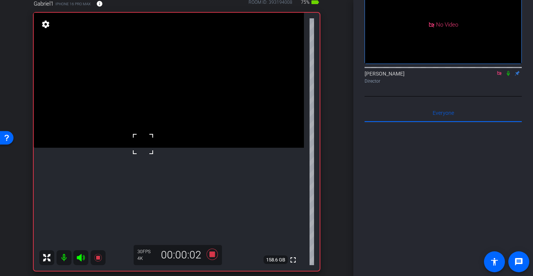
scroll to position [74, 0]
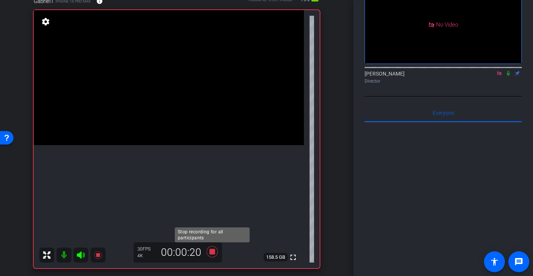
click at [215, 251] on icon at bounding box center [212, 251] width 11 height 11
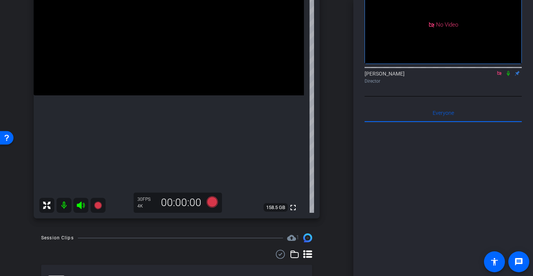
scroll to position [103, 0]
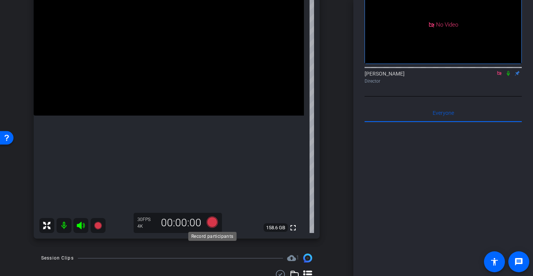
click at [216, 226] on icon at bounding box center [212, 222] width 11 height 11
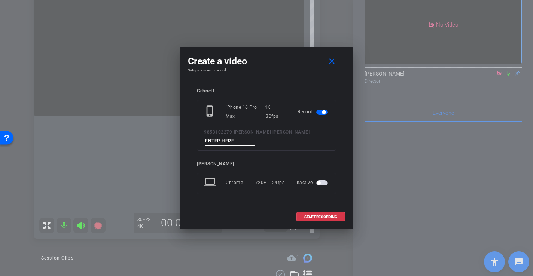
click at [227, 146] on input at bounding box center [230, 141] width 50 height 9
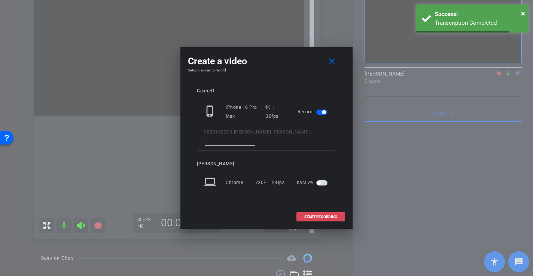
type input "-"
click at [314, 217] on span "START RECORDING" at bounding box center [320, 217] width 33 height 4
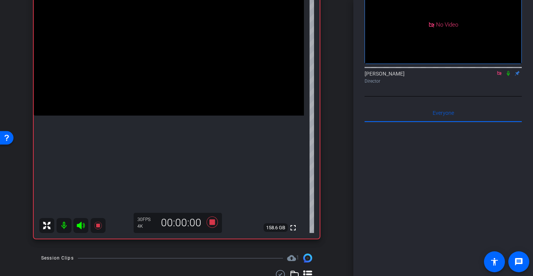
click at [144, 109] on video at bounding box center [169, 48] width 270 height 135
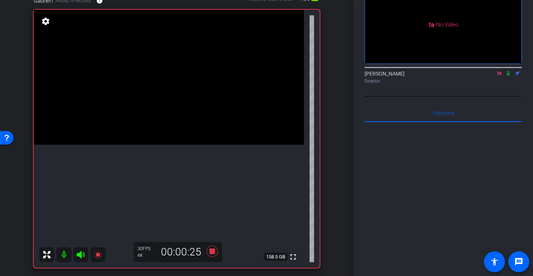
scroll to position [73, 0]
click at [214, 253] on icon at bounding box center [212, 252] width 11 height 11
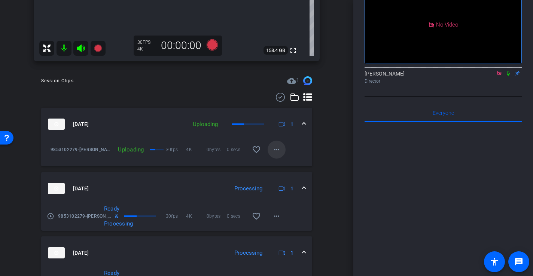
scroll to position [287, 0]
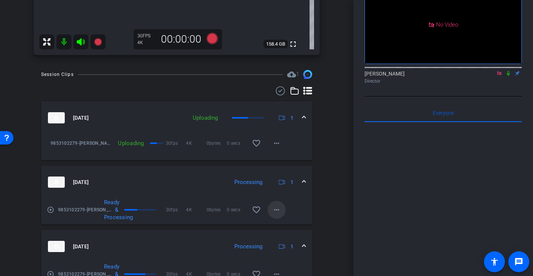
click at [280, 211] on mat-icon "more_horiz" at bounding box center [276, 210] width 9 height 9
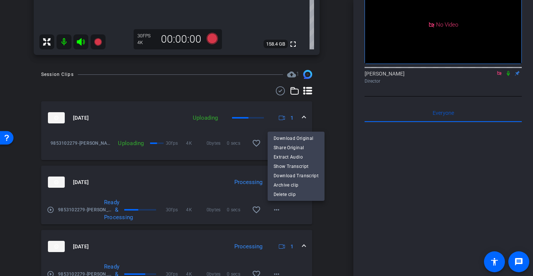
click at [328, 204] on div at bounding box center [266, 138] width 533 height 276
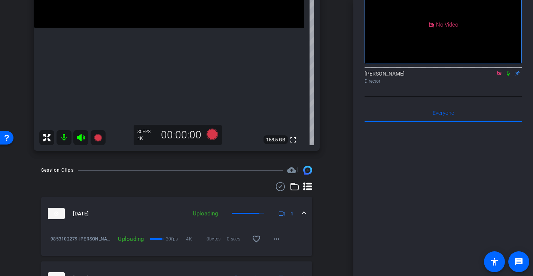
scroll to position [192, 0]
click at [276, 240] on mat-icon "more_horiz" at bounding box center [276, 238] width 9 height 9
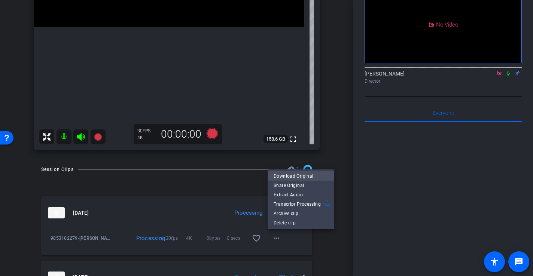
click at [293, 174] on span "Download Original" at bounding box center [301, 176] width 55 height 9
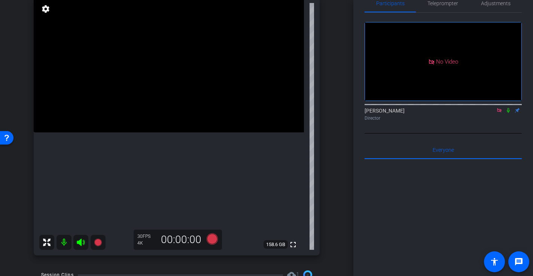
scroll to position [86, 0]
click at [501, 108] on icon at bounding box center [499, 110] width 4 height 4
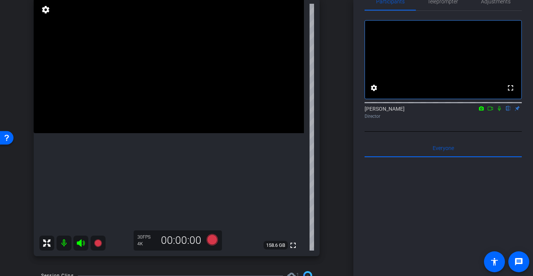
click at [491, 111] on icon at bounding box center [490, 108] width 6 height 5
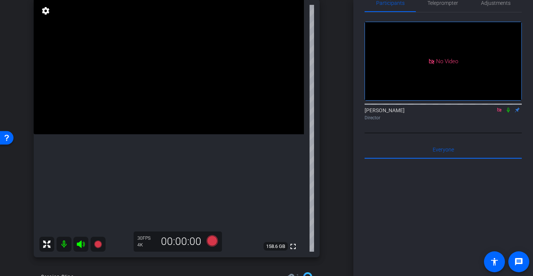
scroll to position [73, 0]
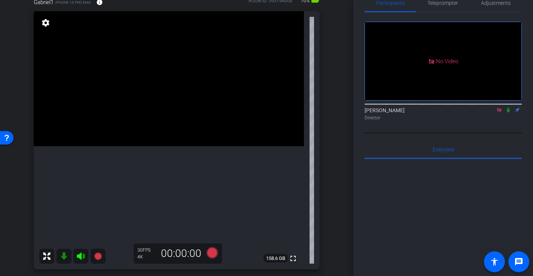
click at [204, 115] on video at bounding box center [169, 78] width 270 height 135
click at [201, 112] on div at bounding box center [203, 114] width 19 height 19
click at [200, 110] on div at bounding box center [203, 114] width 19 height 19
click at [193, 132] on video at bounding box center [169, 78] width 270 height 135
click at [190, 106] on video at bounding box center [169, 78] width 270 height 135
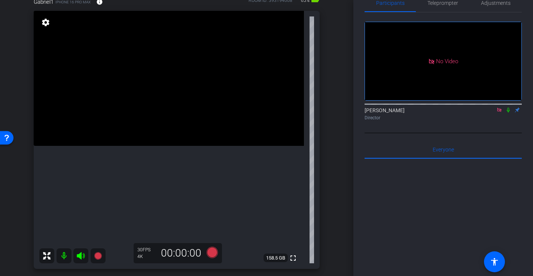
scroll to position [74, 0]
click at [199, 140] on video at bounding box center [169, 77] width 270 height 135
click at [201, 147] on div at bounding box center [199, 140] width 19 height 19
click at [156, 89] on video at bounding box center [169, 77] width 270 height 135
click at [163, 81] on div at bounding box center [156, 88] width 19 height 19
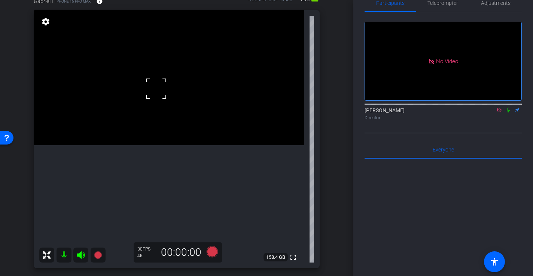
click at [164, 63] on video at bounding box center [169, 77] width 270 height 135
click at [162, 77] on video at bounding box center [169, 77] width 270 height 135
click at [158, 77] on div at bounding box center [161, 77] width 19 height 19
click at [162, 67] on video at bounding box center [169, 77] width 270 height 135
click at [140, 127] on video at bounding box center [169, 77] width 270 height 135
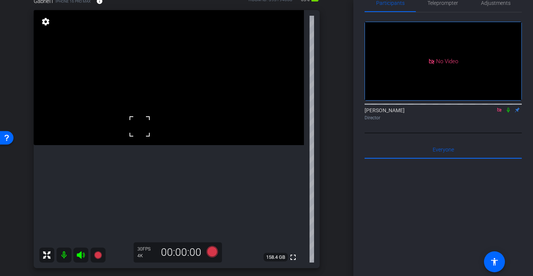
click at [162, 66] on video at bounding box center [169, 77] width 270 height 135
click at [209, 115] on video at bounding box center [169, 77] width 270 height 135
click at [193, 128] on video at bounding box center [169, 77] width 270 height 135
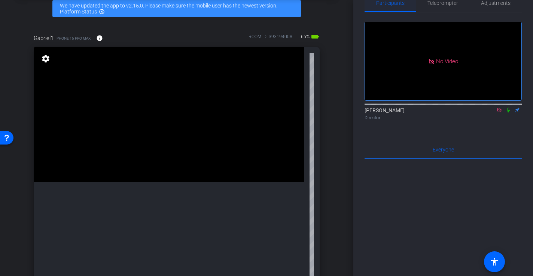
scroll to position [34, 0]
